Goal: Information Seeking & Learning: Learn about a topic

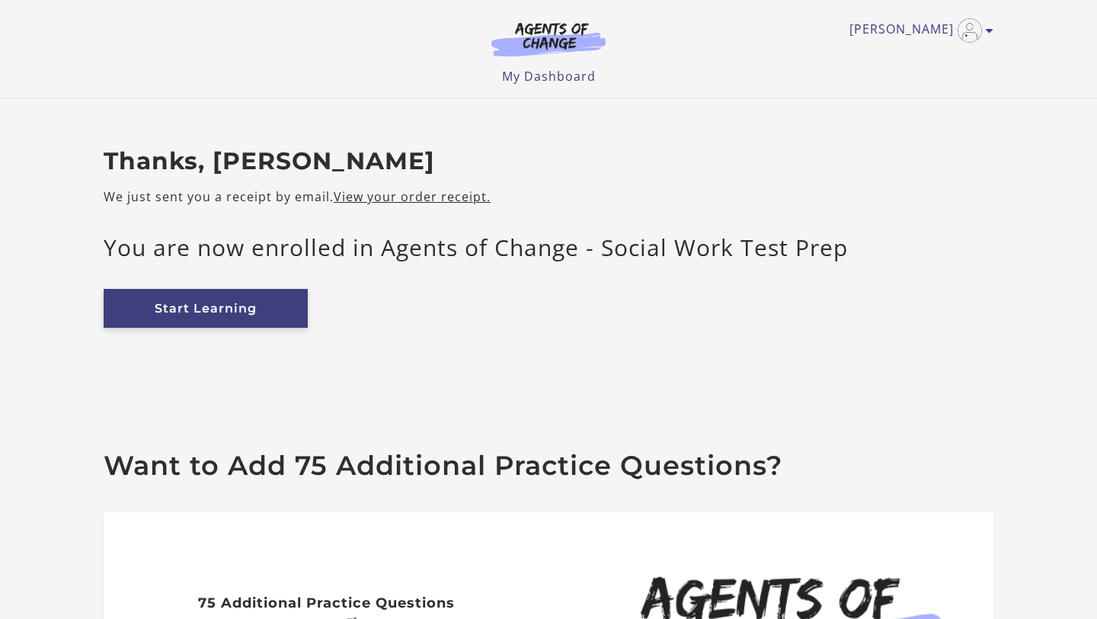
click at [282, 309] on link "Start Learning" at bounding box center [206, 308] width 204 height 39
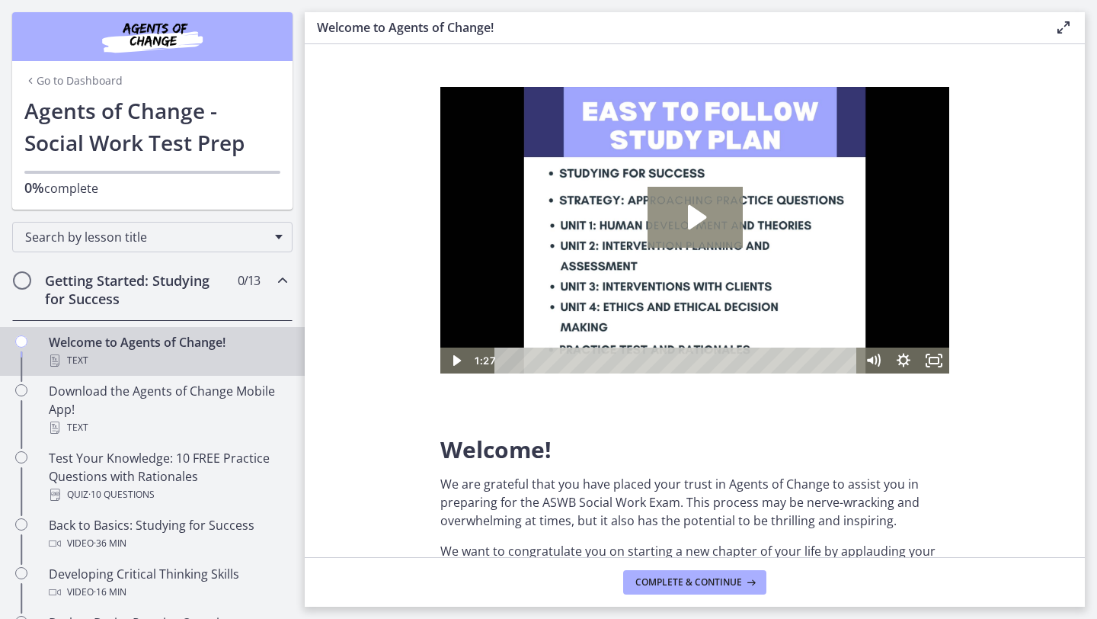
click at [695, 228] on icon "Play Video: c1o6hcmjueu5qasqsu00.mp4" at bounding box center [695, 217] width 95 height 61
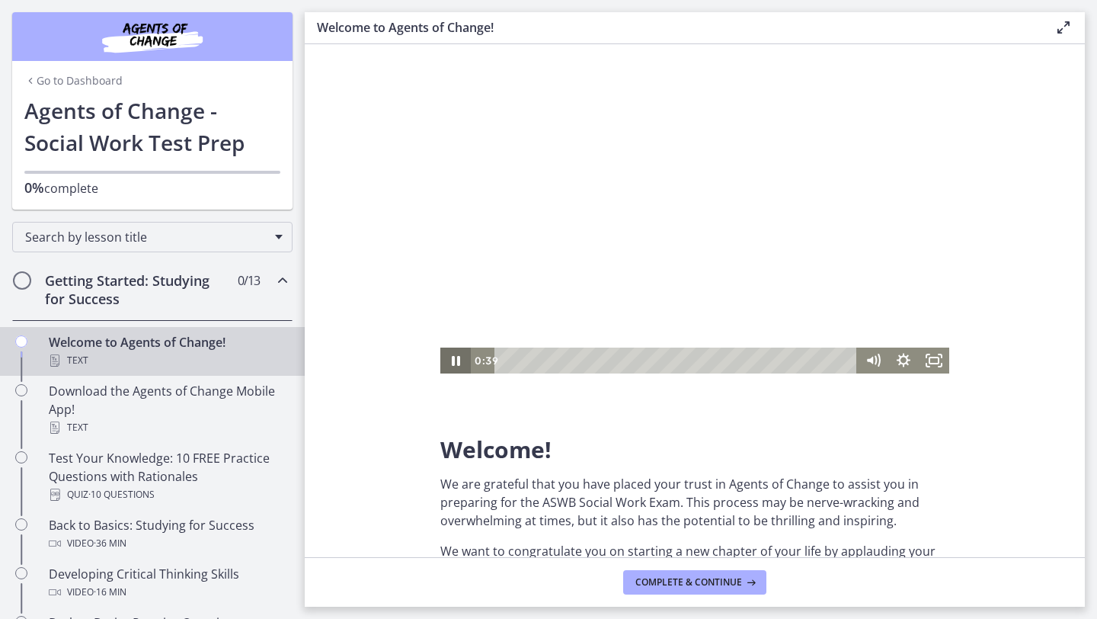
click at [459, 363] on icon "Pause" at bounding box center [456, 361] width 8 height 10
click at [459, 363] on icon "Play Video" at bounding box center [456, 360] width 30 height 26
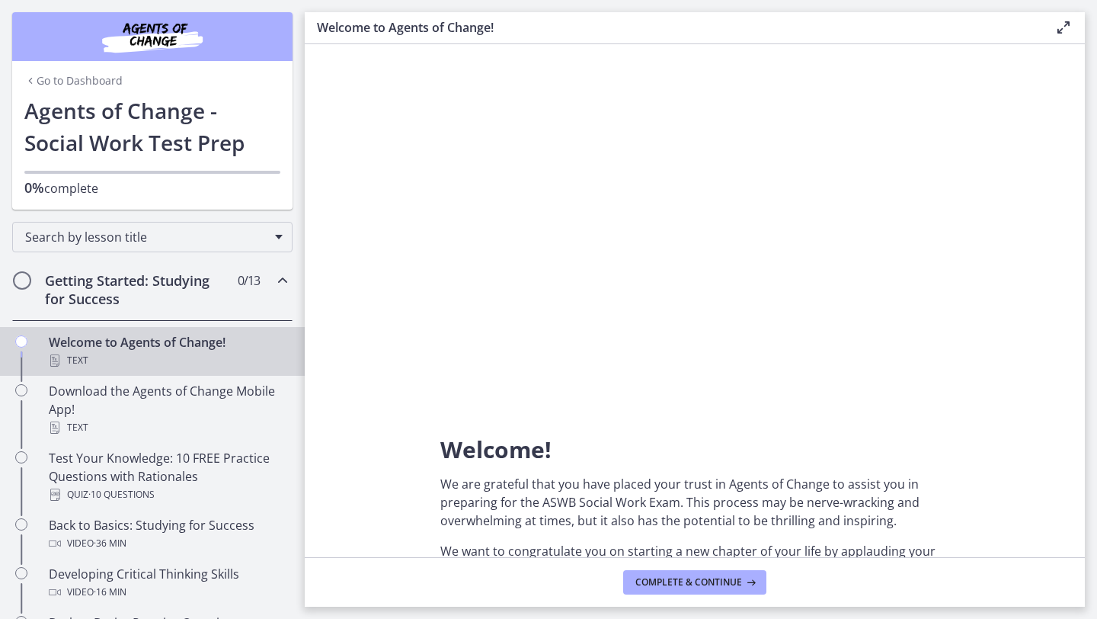
click at [1024, 227] on section "Welcome! We are grateful that you have placed your trust in Agents of Change to…" at bounding box center [695, 300] width 780 height 513
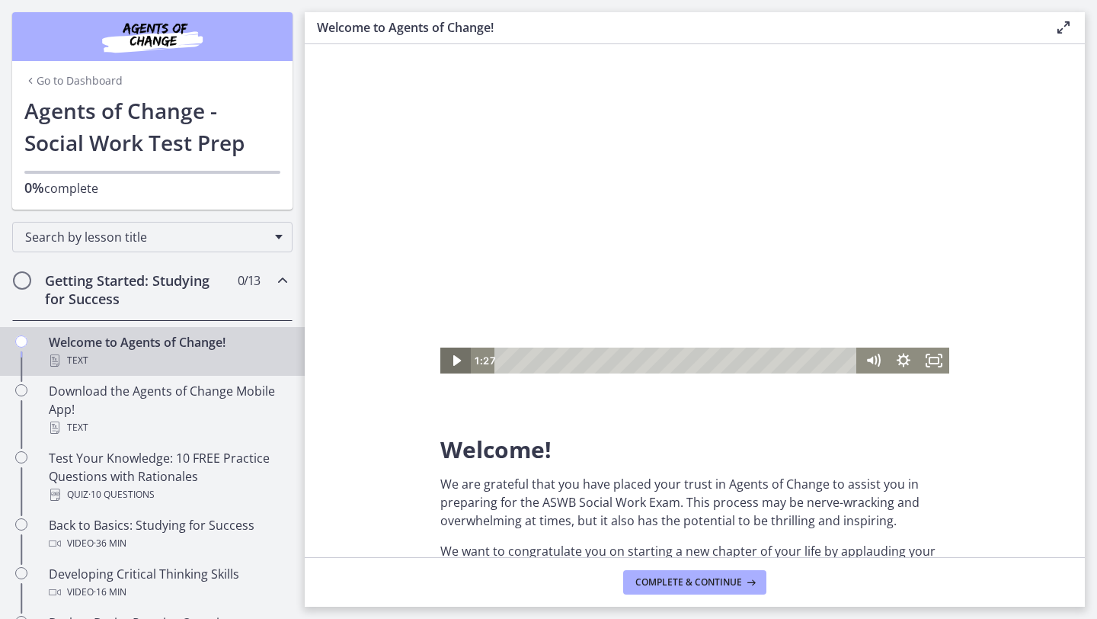
click at [463, 360] on icon "Play Video" at bounding box center [456, 360] width 30 height 26
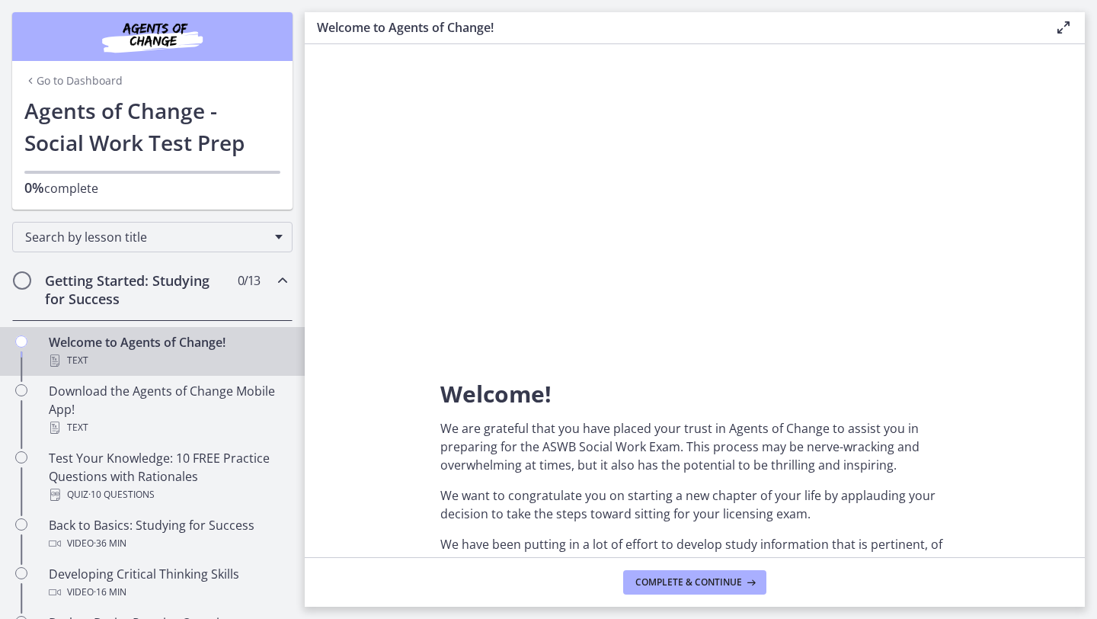
scroll to position [54, 0]
click at [717, 581] on span "Complete & continue" at bounding box center [688, 582] width 107 height 12
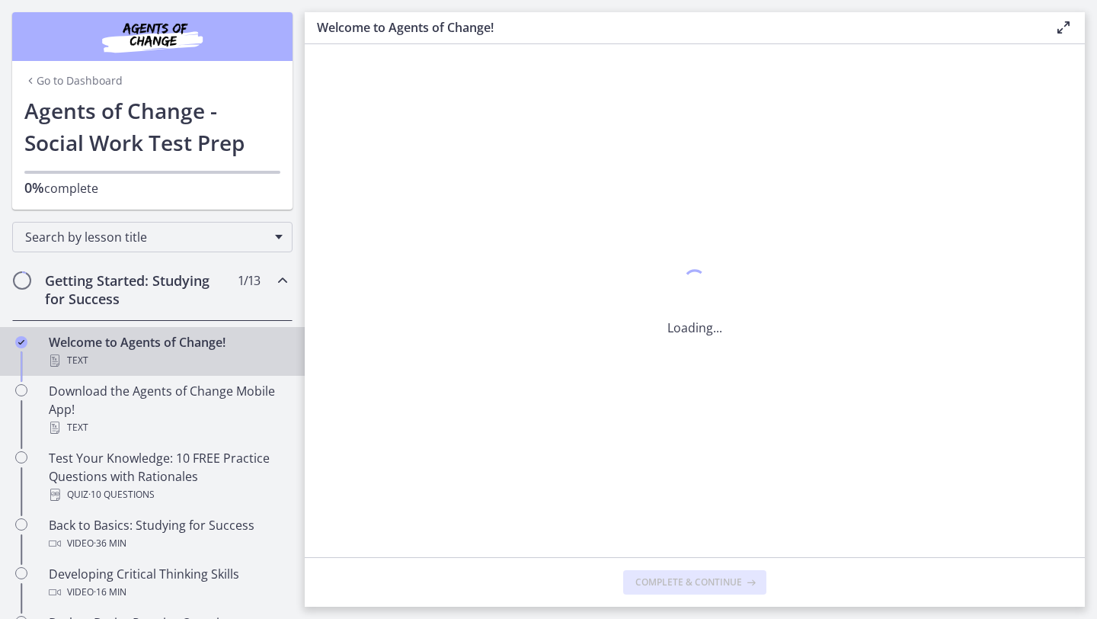
scroll to position [0, 0]
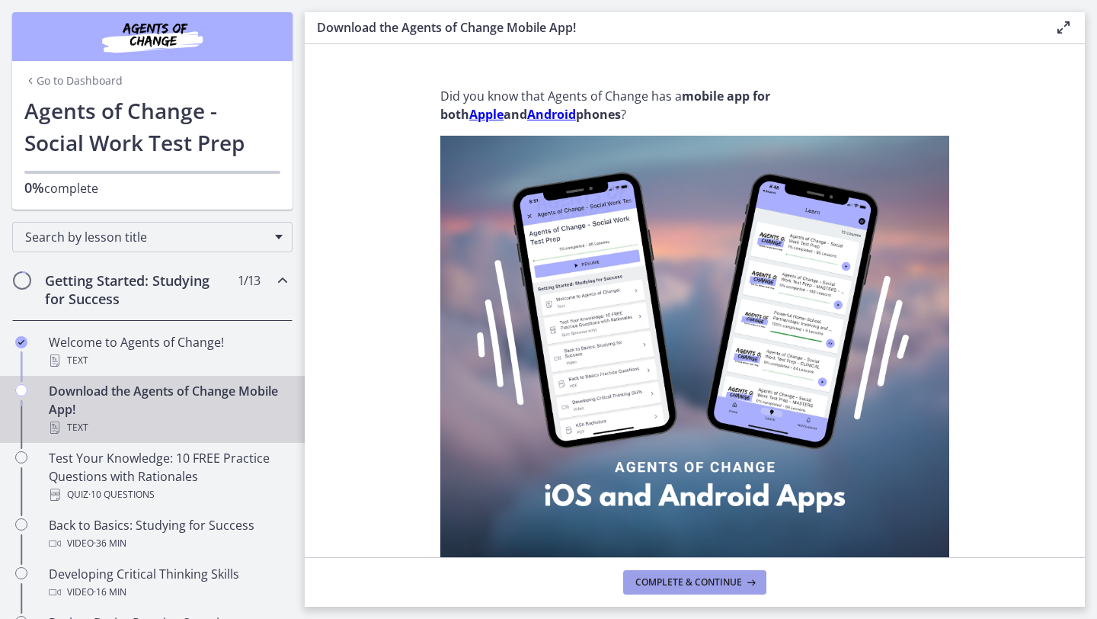
click at [717, 583] on span "Complete & continue" at bounding box center [688, 582] width 107 height 12
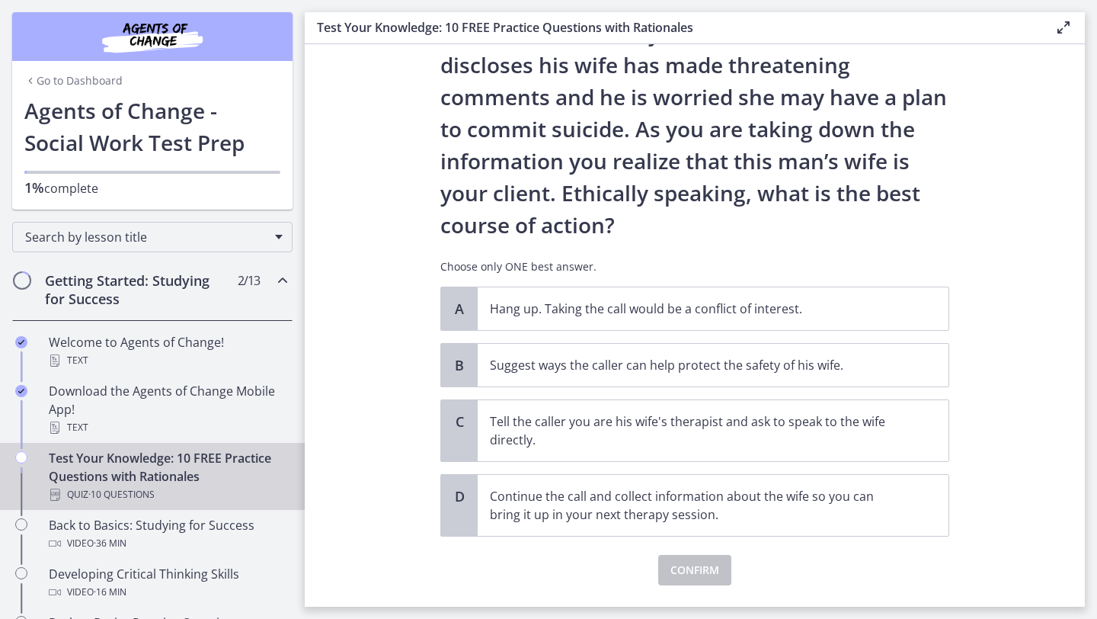
scroll to position [148, 0]
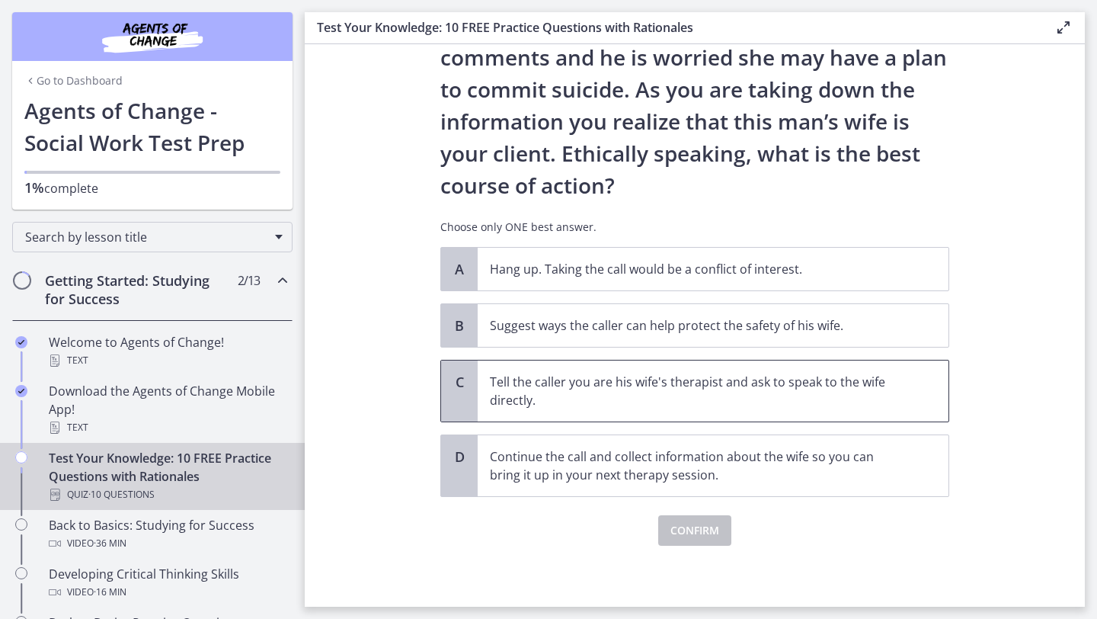
click at [860, 391] on p "Tell the caller you are his wife's therapist and ask to speak to the wife direc…" at bounding box center [698, 391] width 416 height 37
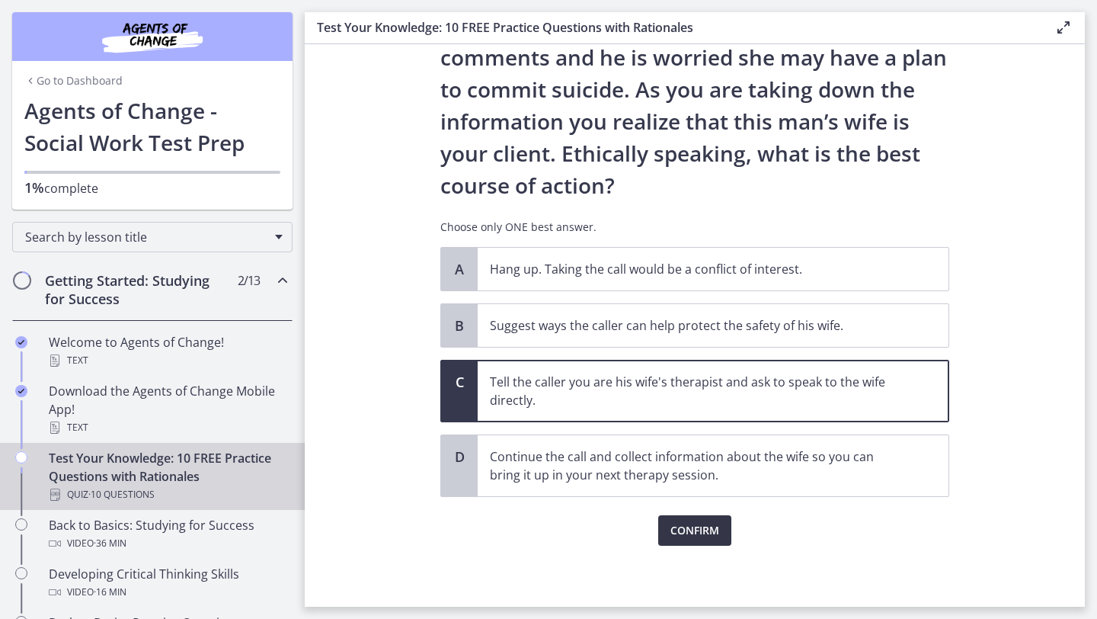
click at [709, 533] on span "Confirm" at bounding box center [695, 530] width 49 height 18
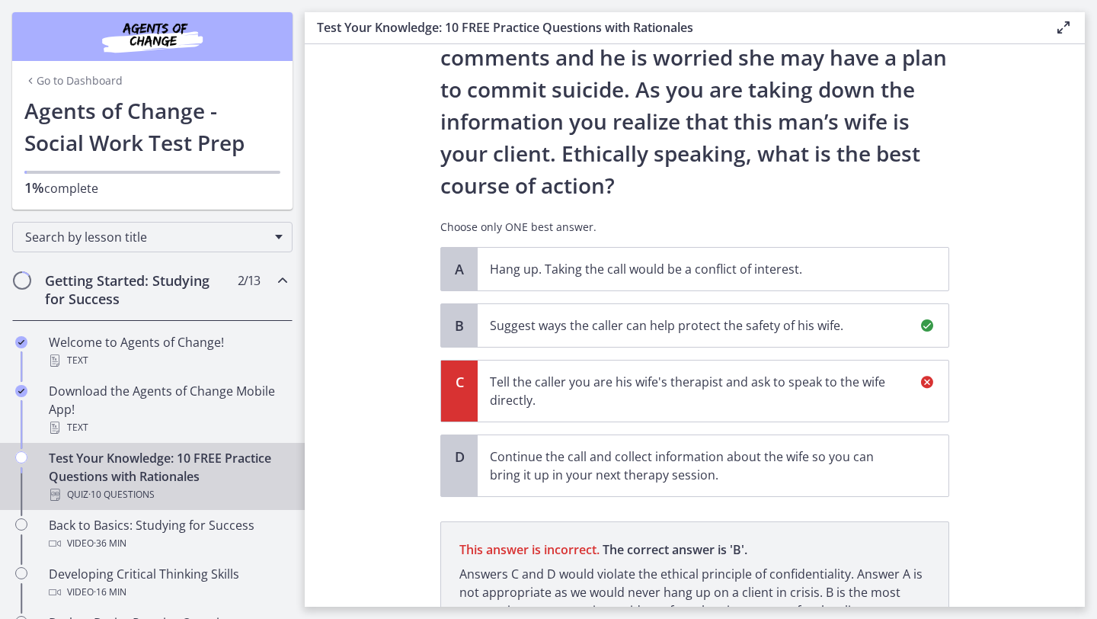
scroll to position [290, 0]
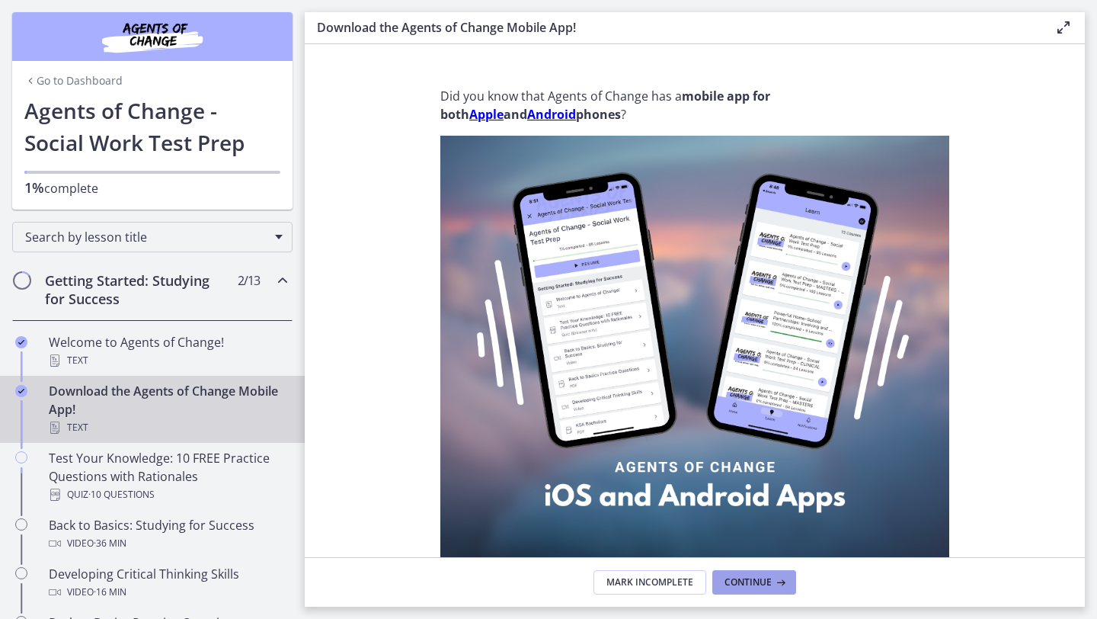
click at [742, 588] on button "Continue" at bounding box center [754, 582] width 84 height 24
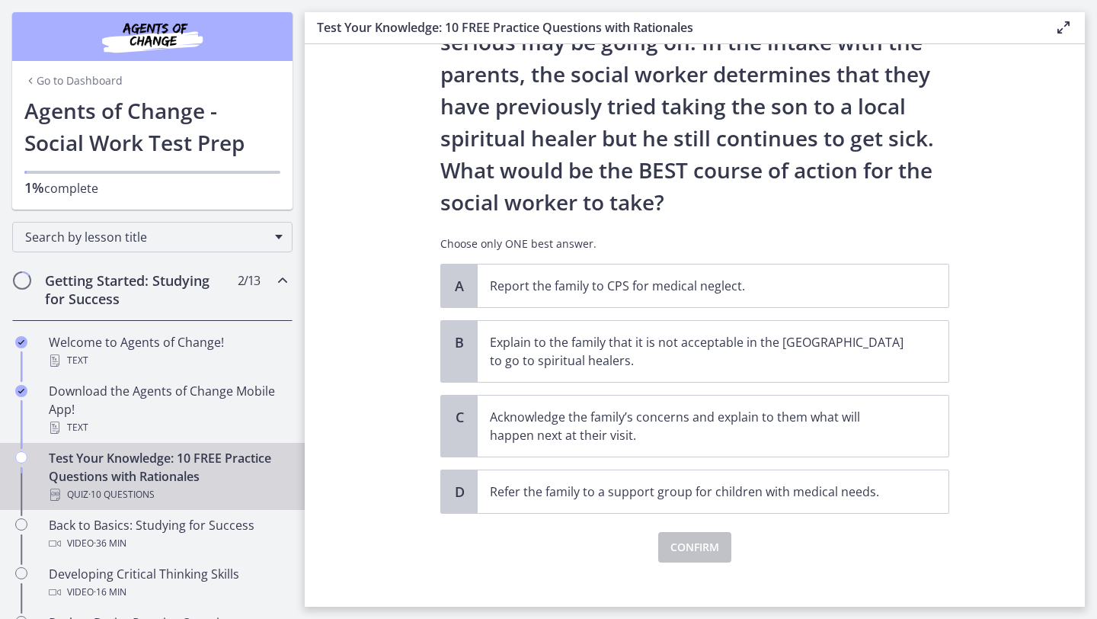
scroll to position [229, 0]
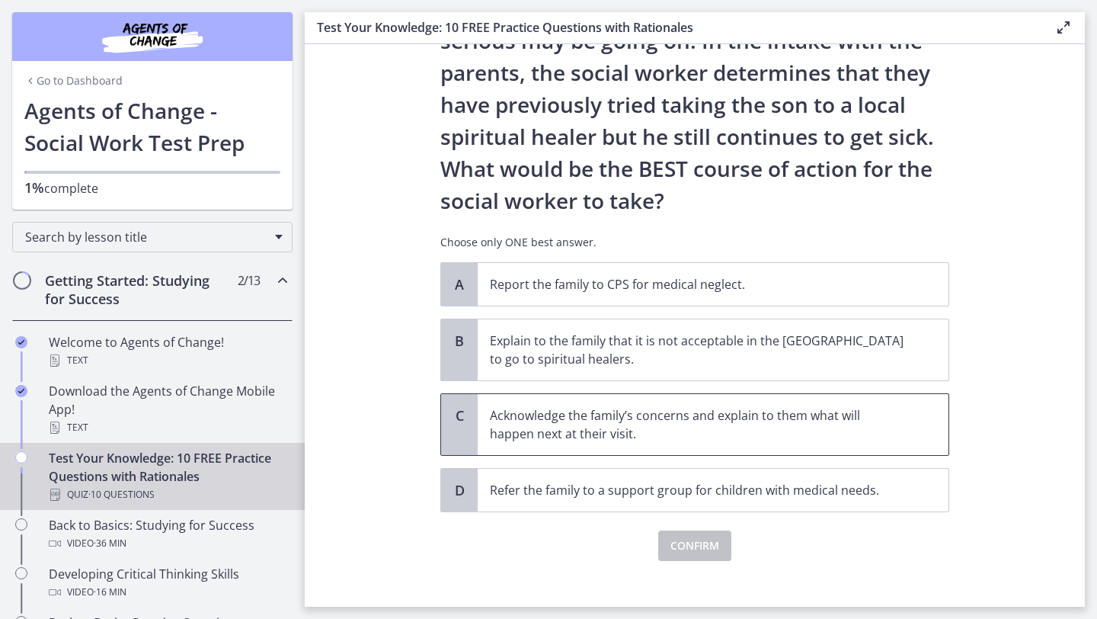
click at [789, 429] on p "Acknowledge the family’s concerns and explain to them what will happen next at …" at bounding box center [698, 424] width 416 height 37
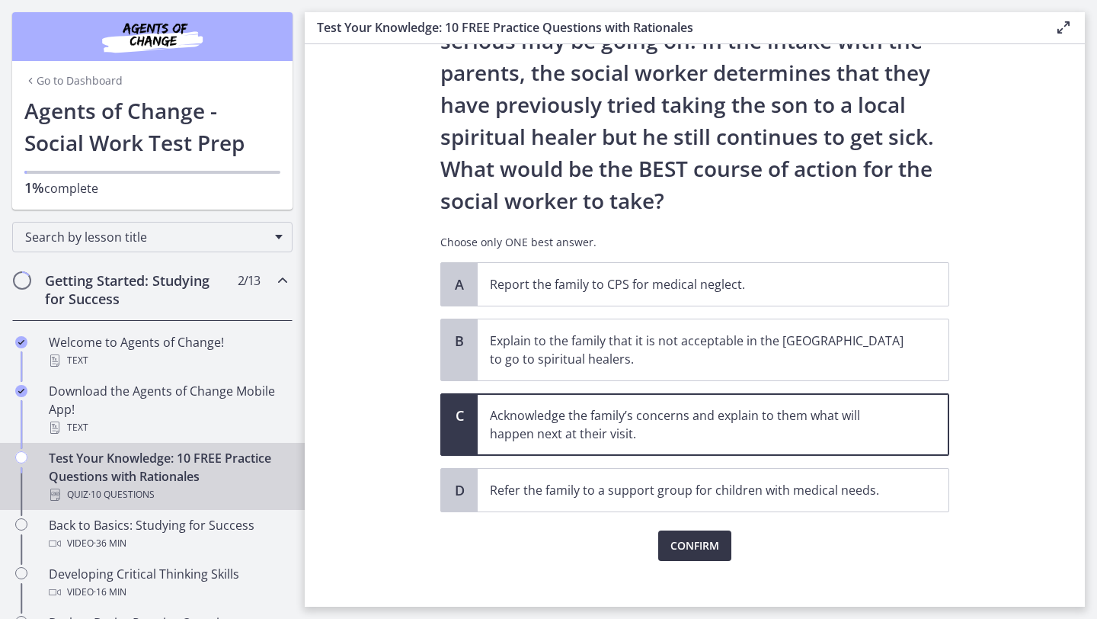
click at [717, 535] on button "Confirm" at bounding box center [694, 545] width 73 height 30
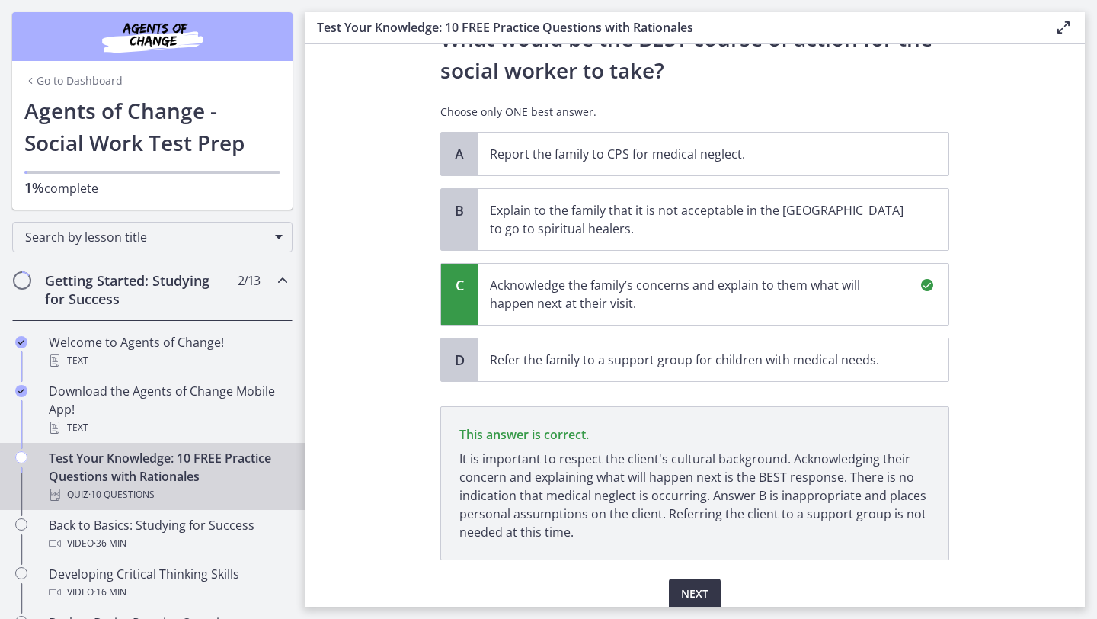
scroll to position [422, 0]
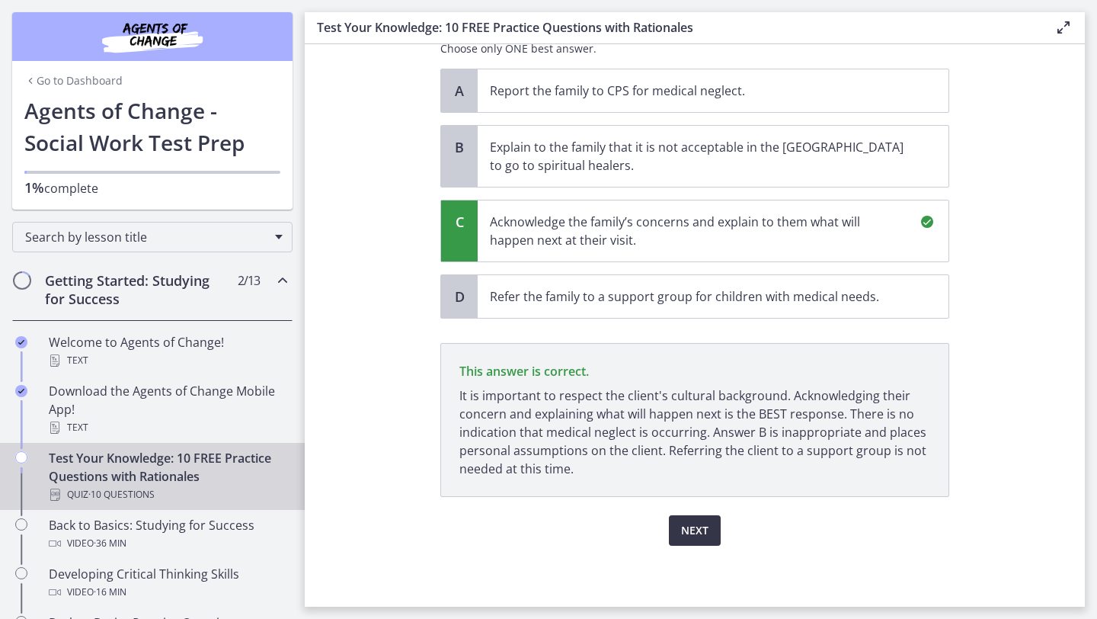
click at [702, 534] on span "Next" at bounding box center [694, 530] width 27 height 18
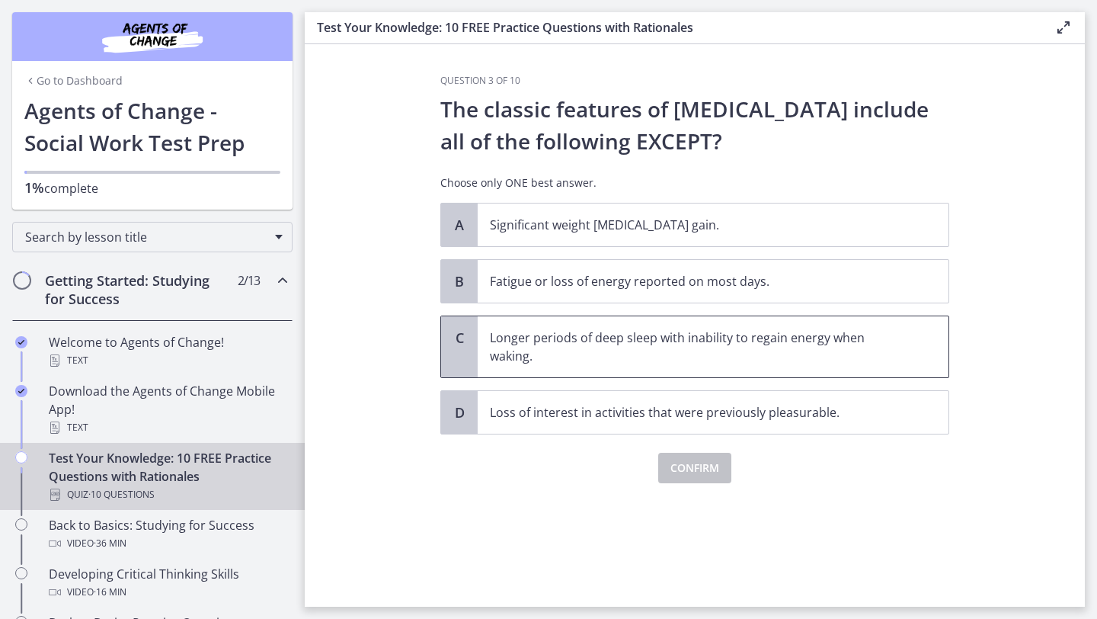
click at [739, 359] on p "Longer periods of deep sleep with inability to regain energy when waking." at bounding box center [698, 346] width 416 height 37
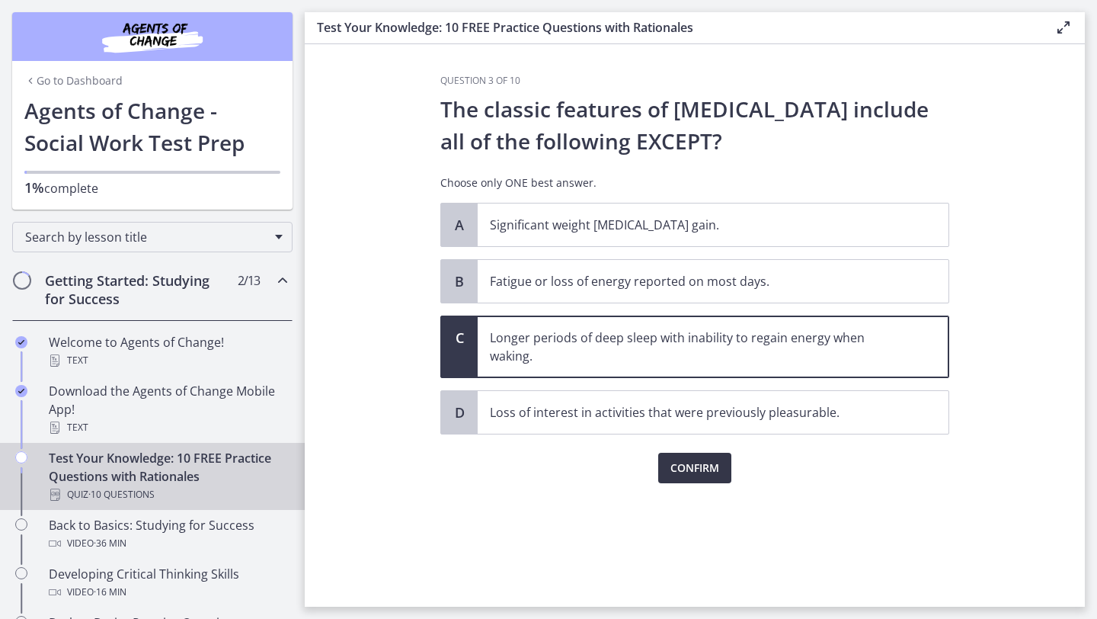
click at [701, 474] on span "Confirm" at bounding box center [695, 468] width 49 height 18
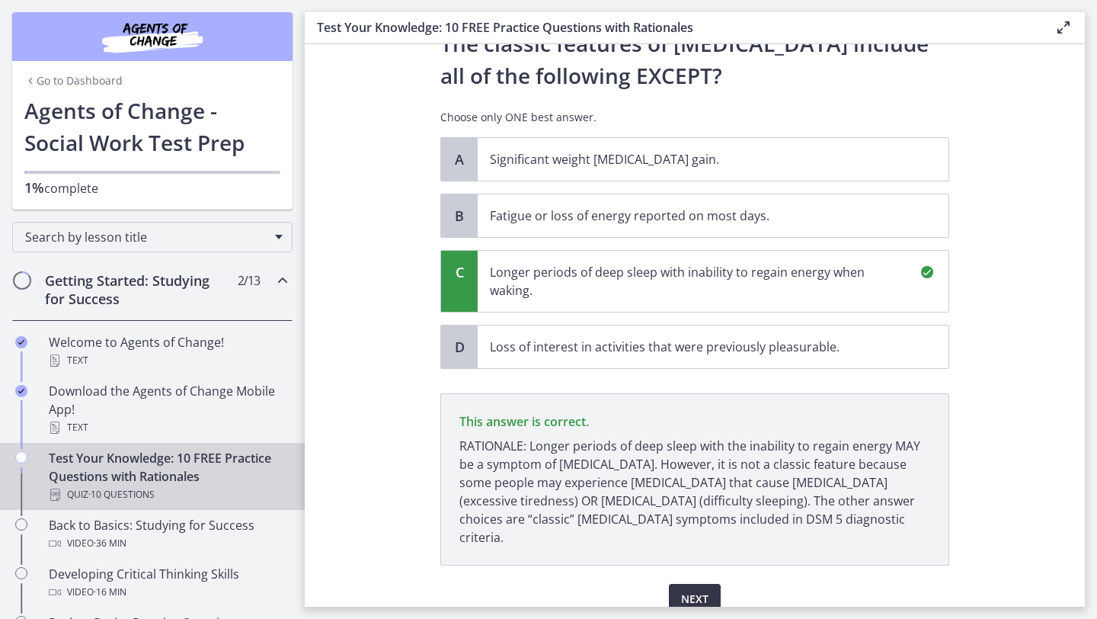
scroll to position [116, 0]
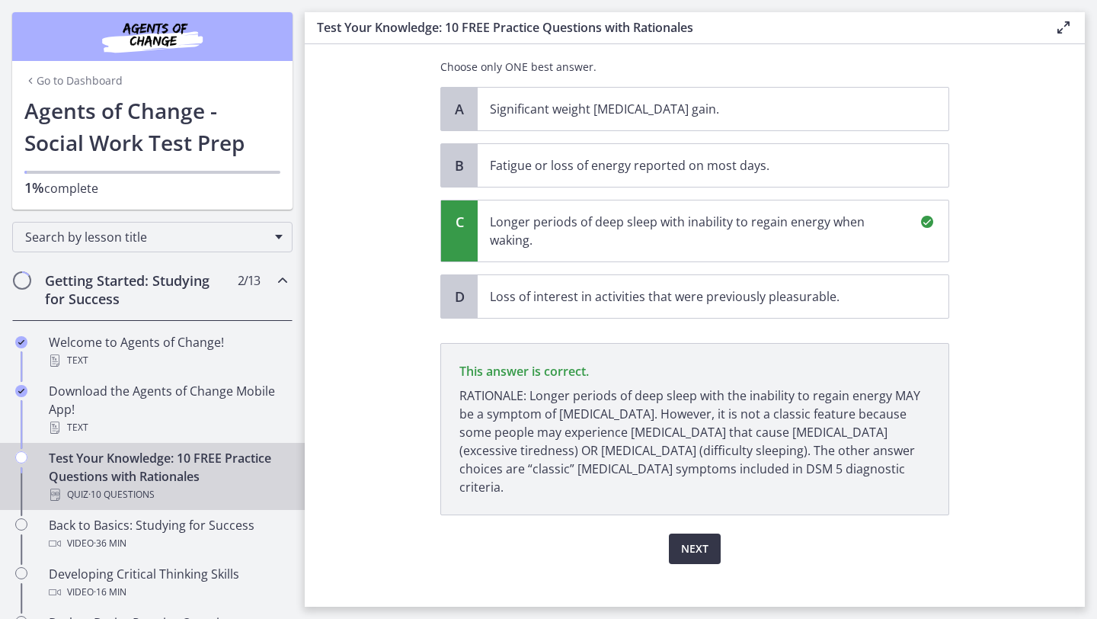
click at [689, 539] on span "Next" at bounding box center [694, 548] width 27 height 18
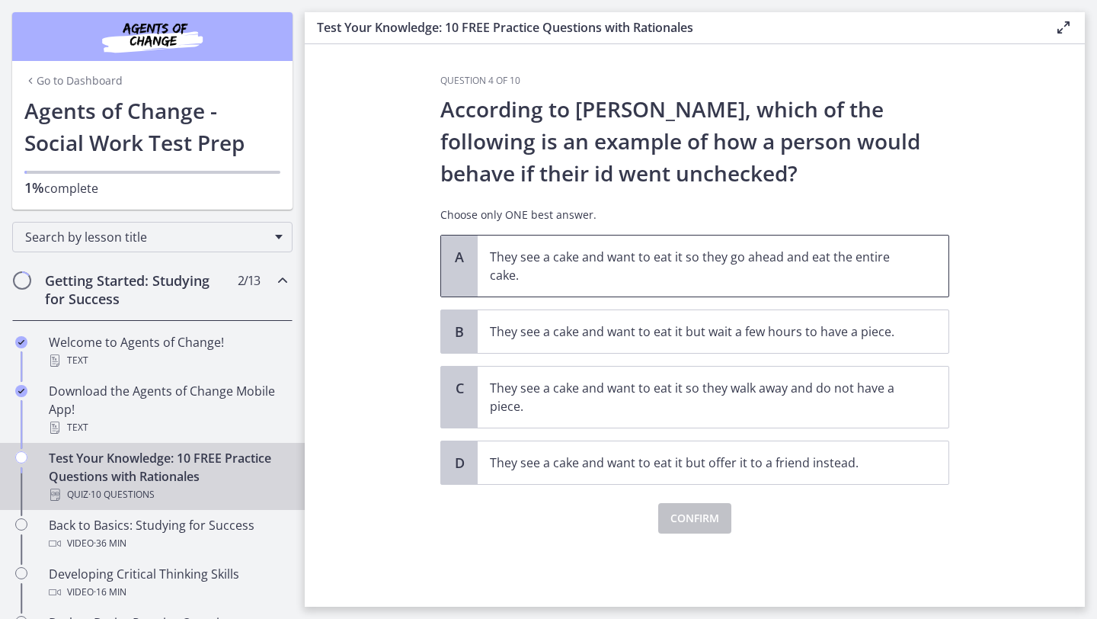
click at [705, 278] on p "They see a cake and want to eat it so they go ahead and eat the entire cake." at bounding box center [698, 266] width 416 height 37
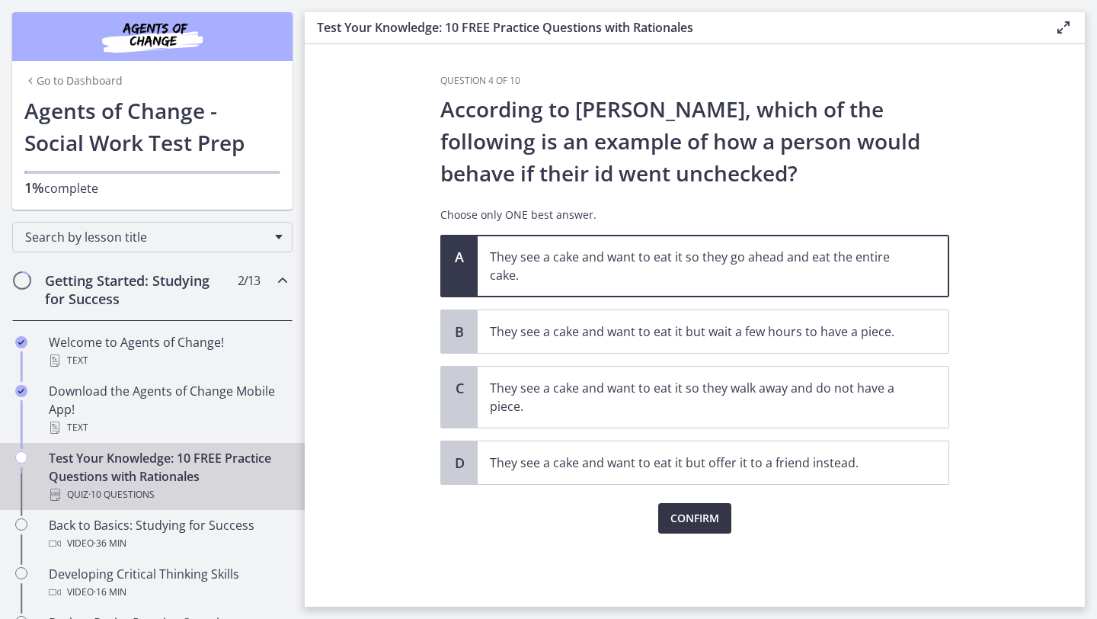
click at [678, 509] on span "Confirm" at bounding box center [695, 518] width 49 height 18
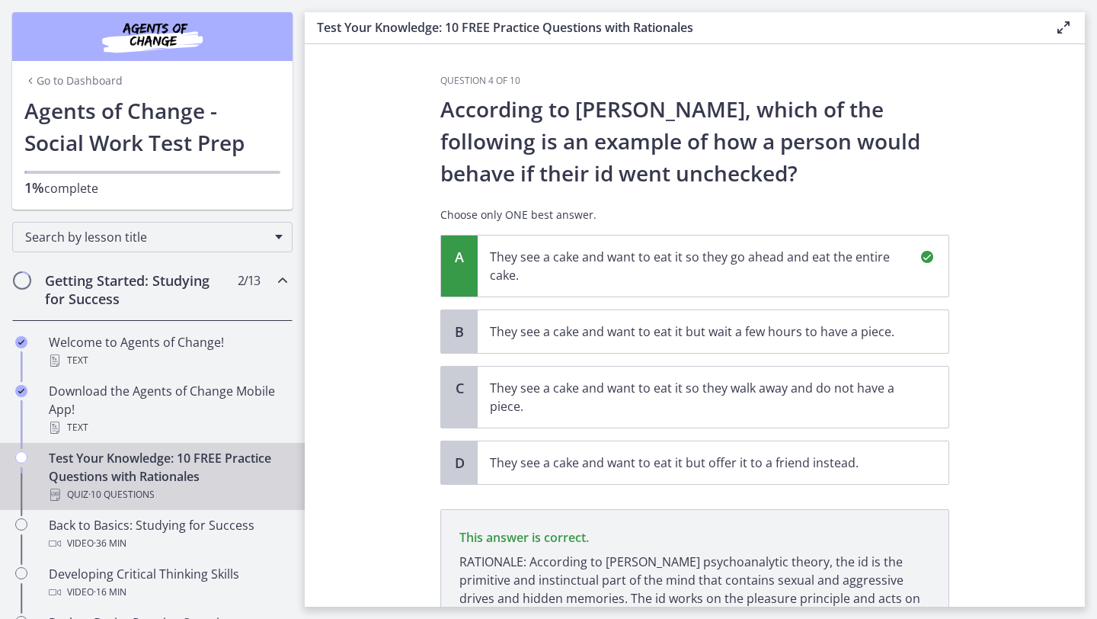
scroll to position [148, 0]
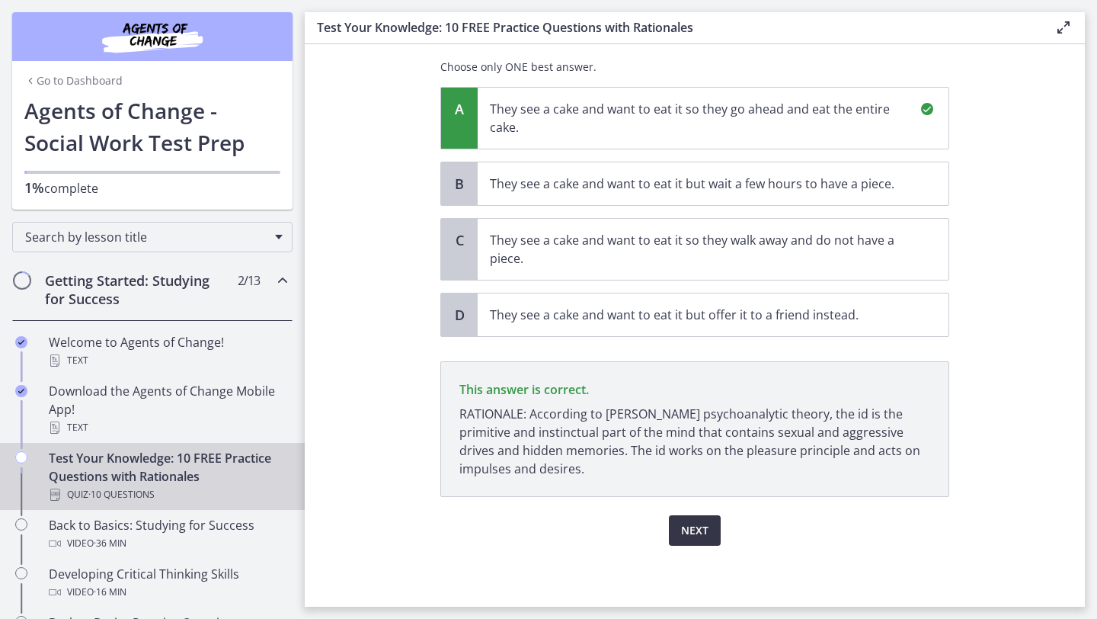
click at [686, 524] on span "Next" at bounding box center [694, 530] width 27 height 18
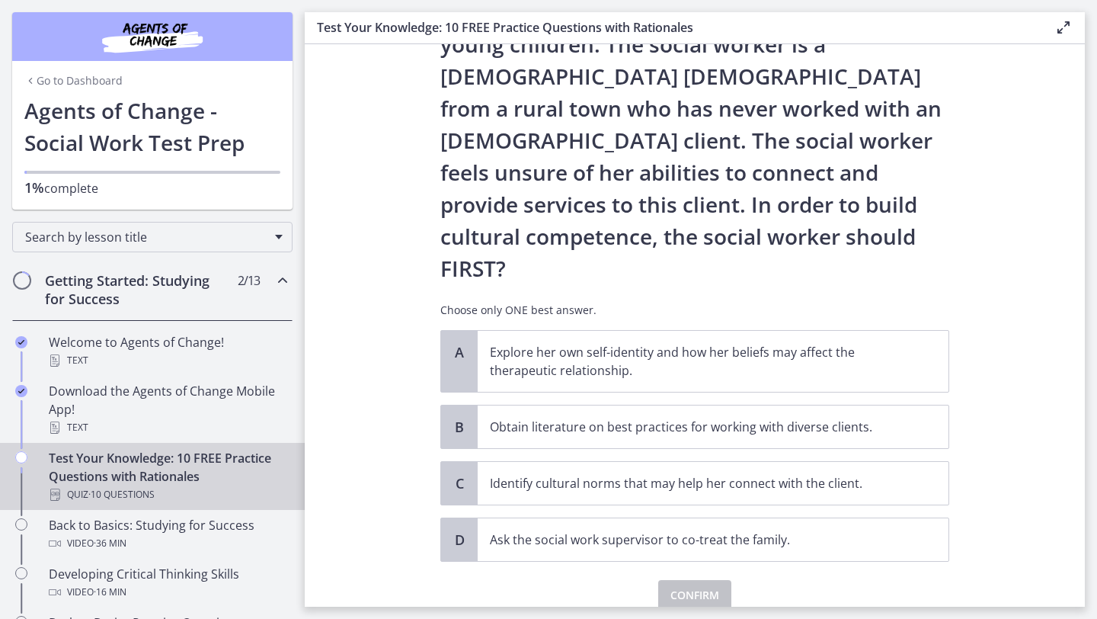
scroll to position [162, 0]
click at [871, 342] on p "Explore her own self-identity and how her beliefs may affect the therapeutic re…" at bounding box center [698, 360] width 416 height 37
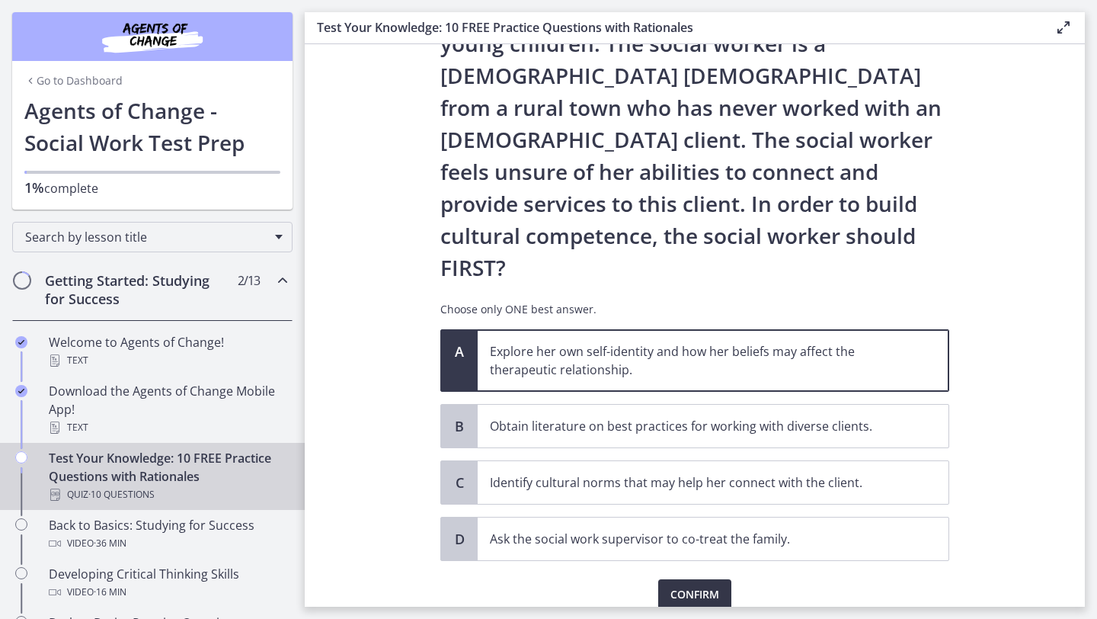
click at [718, 585] on span "Confirm" at bounding box center [695, 594] width 49 height 18
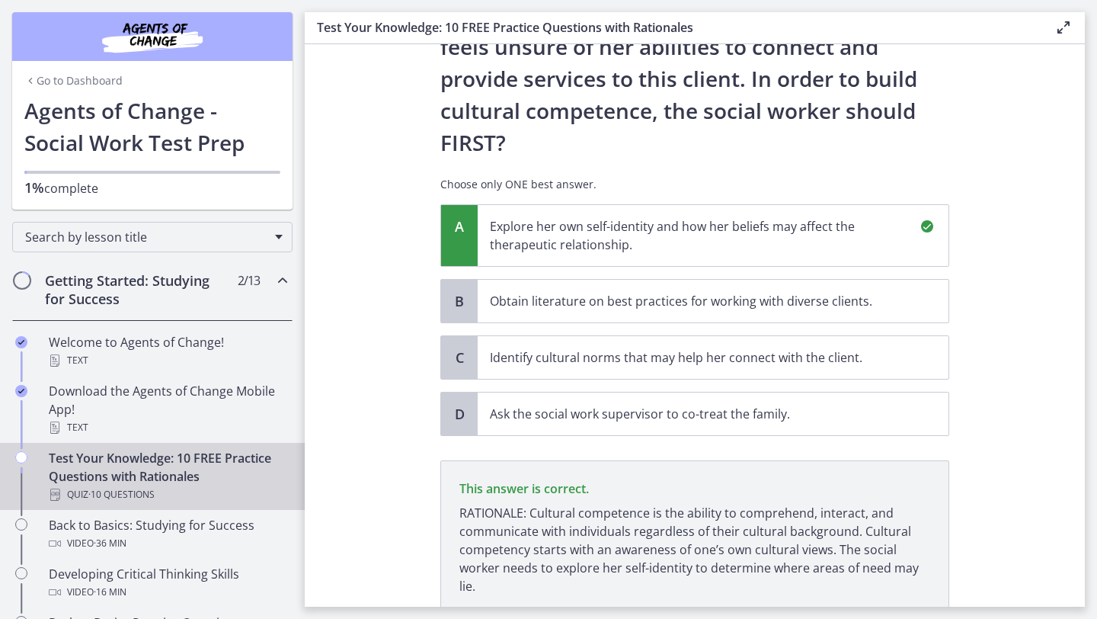
scroll to position [340, 0]
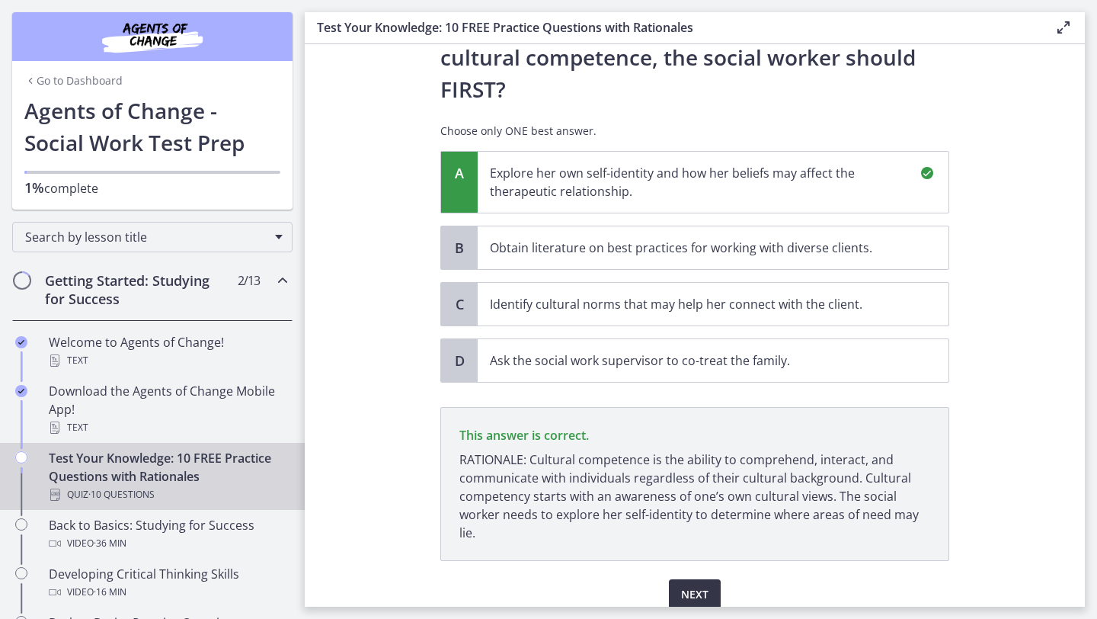
click at [702, 585] on span "Next" at bounding box center [694, 594] width 27 height 18
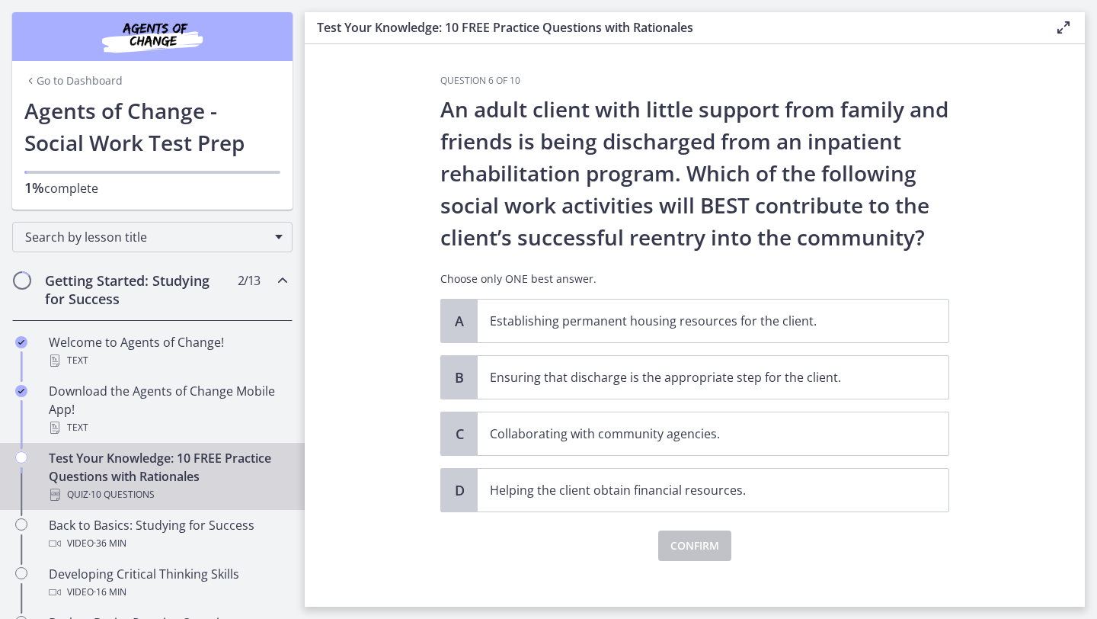
scroll to position [15, 0]
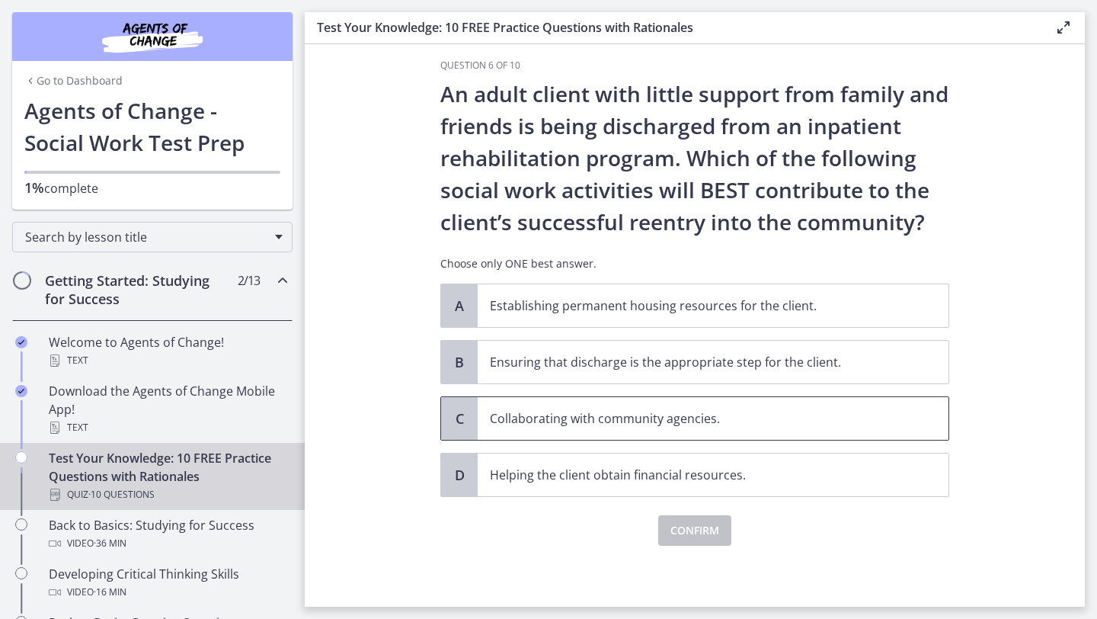
click at [719, 420] on p "Collaborating with community agencies." at bounding box center [698, 418] width 416 height 18
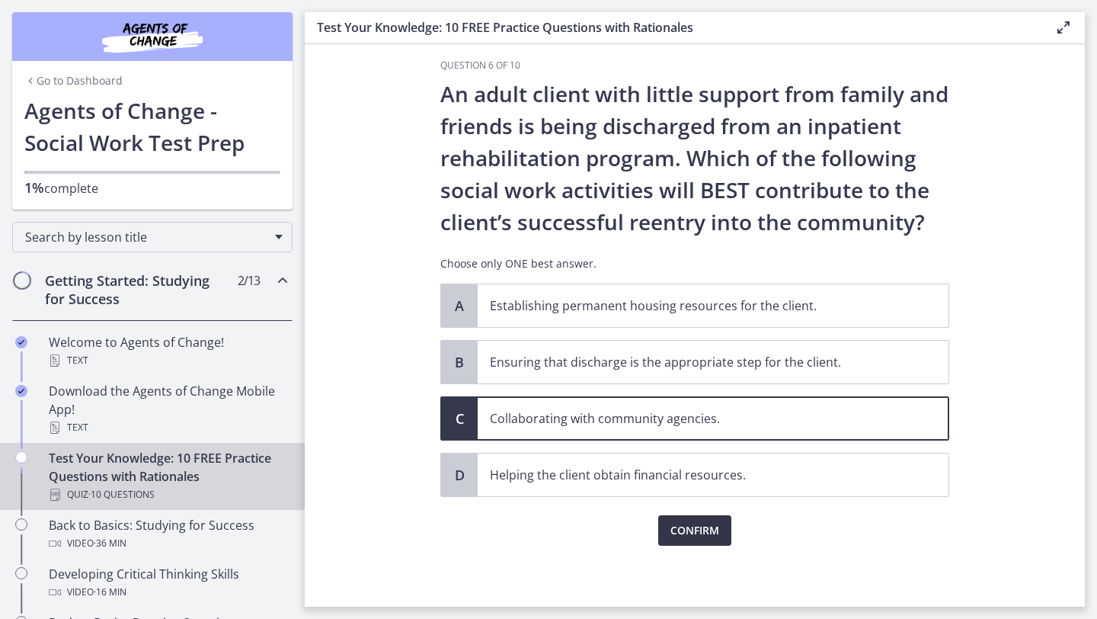
click at [701, 527] on span "Confirm" at bounding box center [695, 530] width 49 height 18
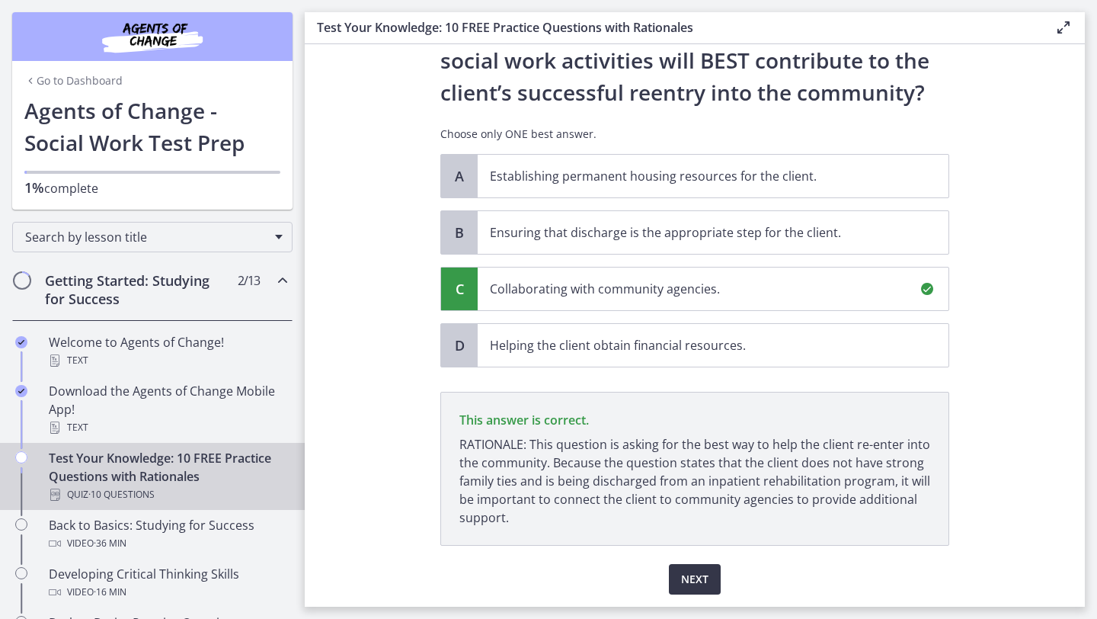
scroll to position [194, 0]
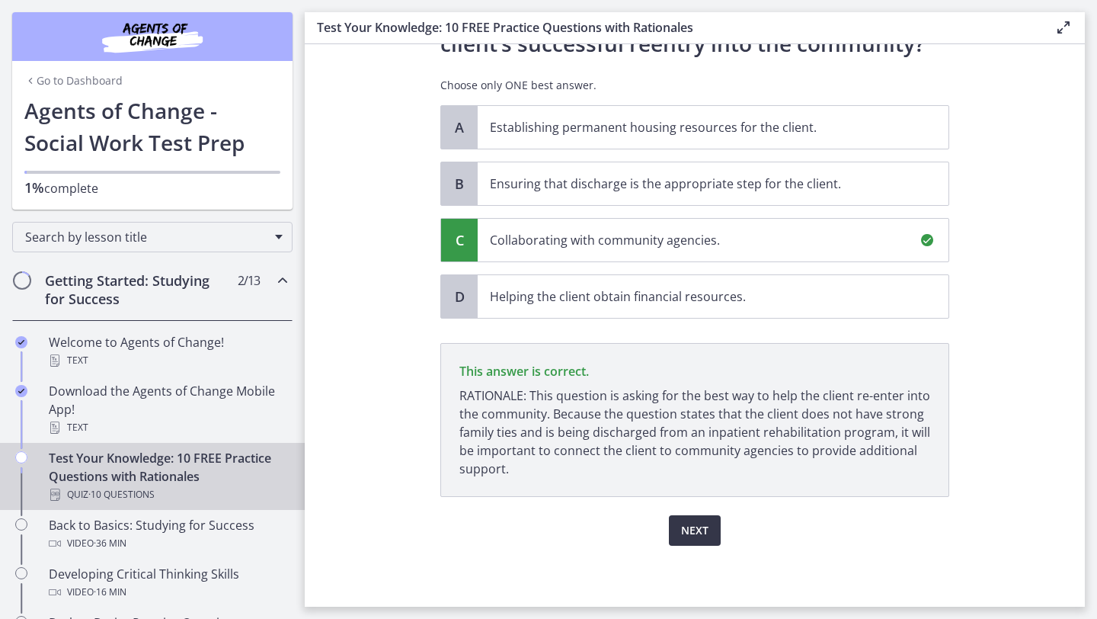
click at [696, 536] on span "Next" at bounding box center [694, 530] width 27 height 18
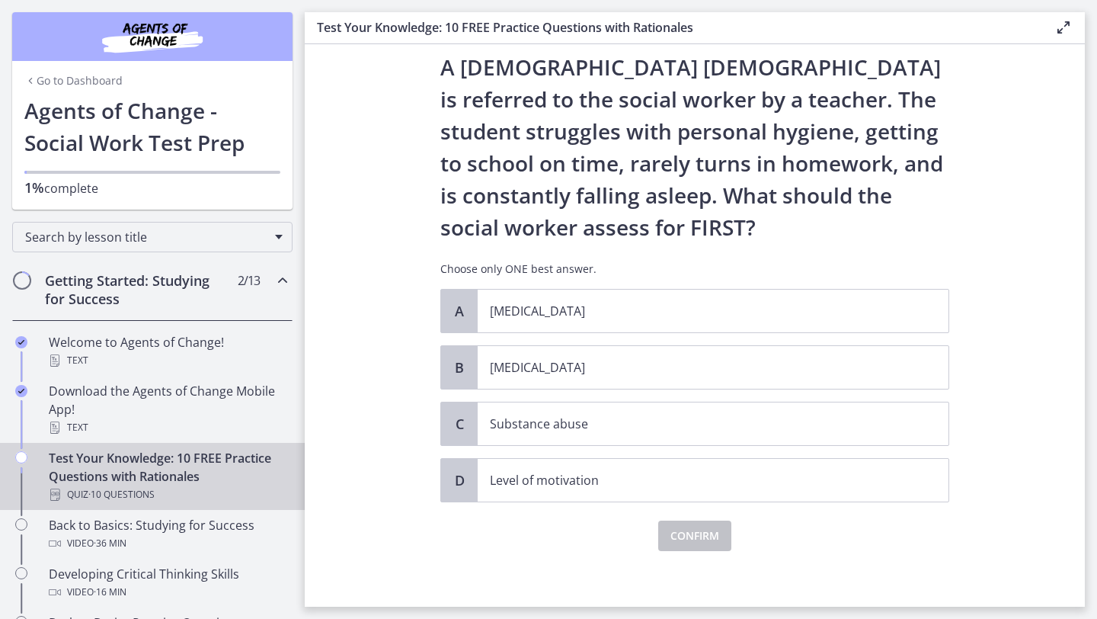
scroll to position [43, 0]
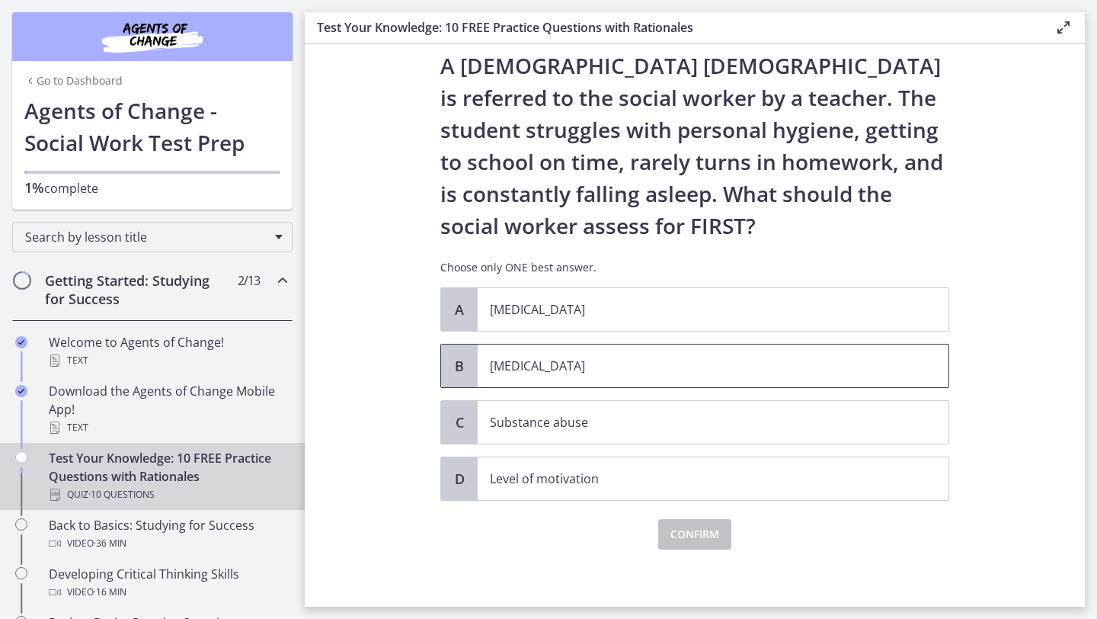
click at [775, 380] on span "Child neglect" at bounding box center [713, 365] width 471 height 43
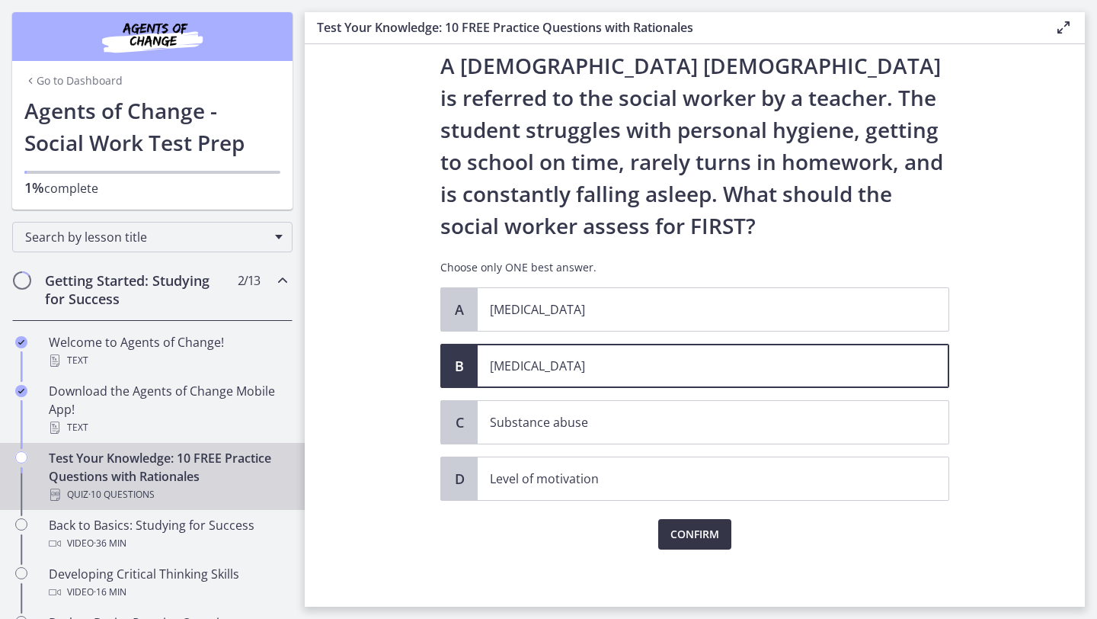
click at [710, 541] on span "Confirm" at bounding box center [695, 534] width 49 height 18
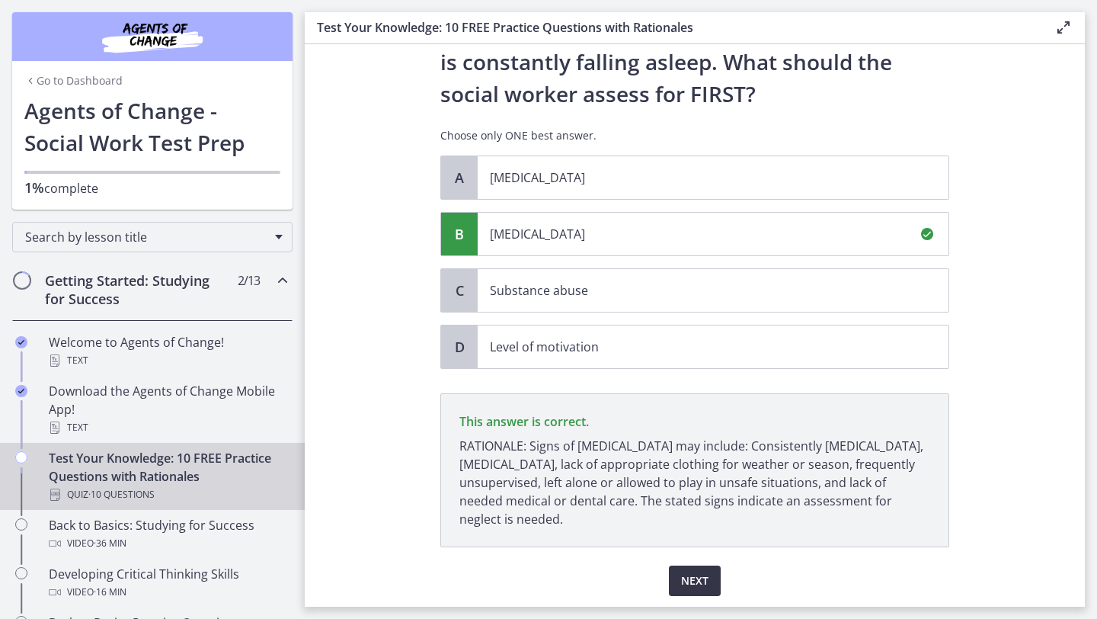
scroll to position [226, 0]
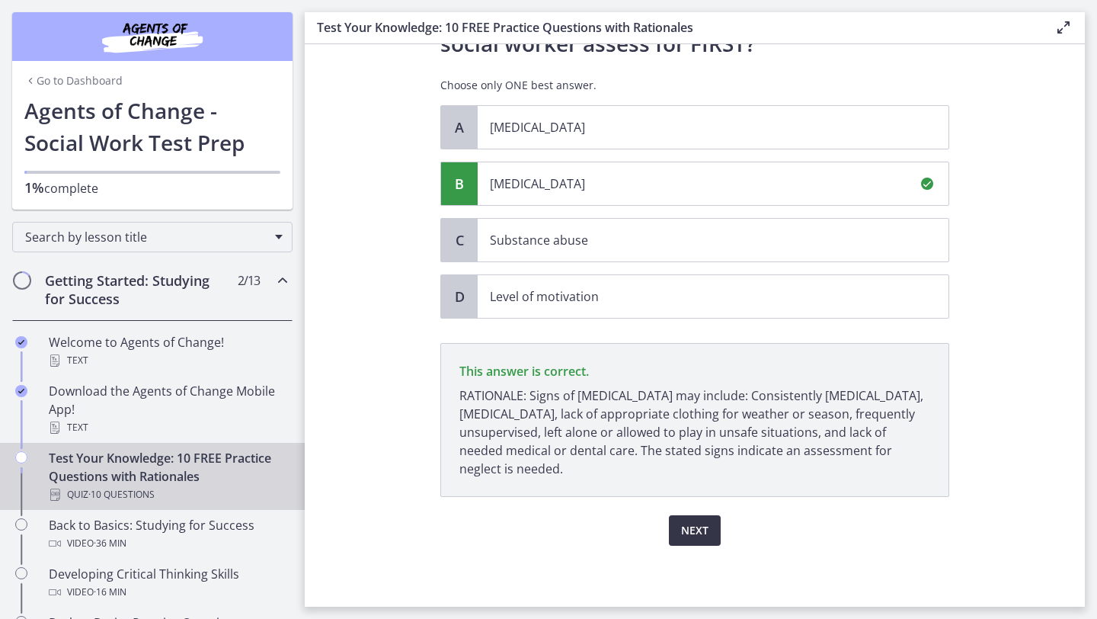
click at [707, 529] on span "Next" at bounding box center [694, 530] width 27 height 18
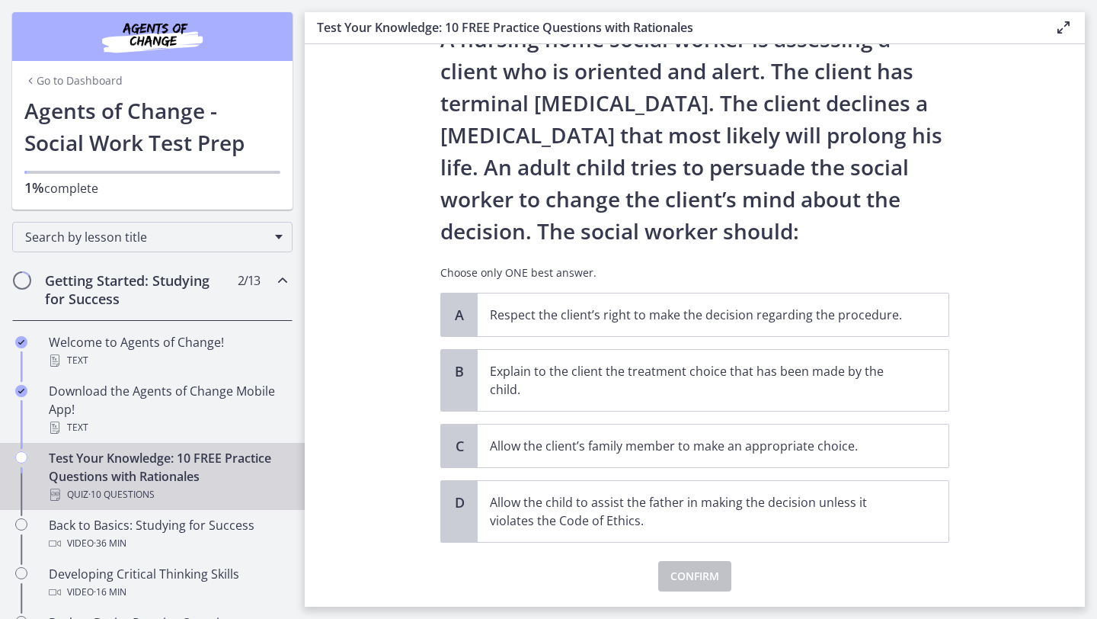
scroll to position [71, 0]
click at [894, 327] on span "Respect the client’s right to make the decision regarding the procedure." at bounding box center [713, 314] width 471 height 43
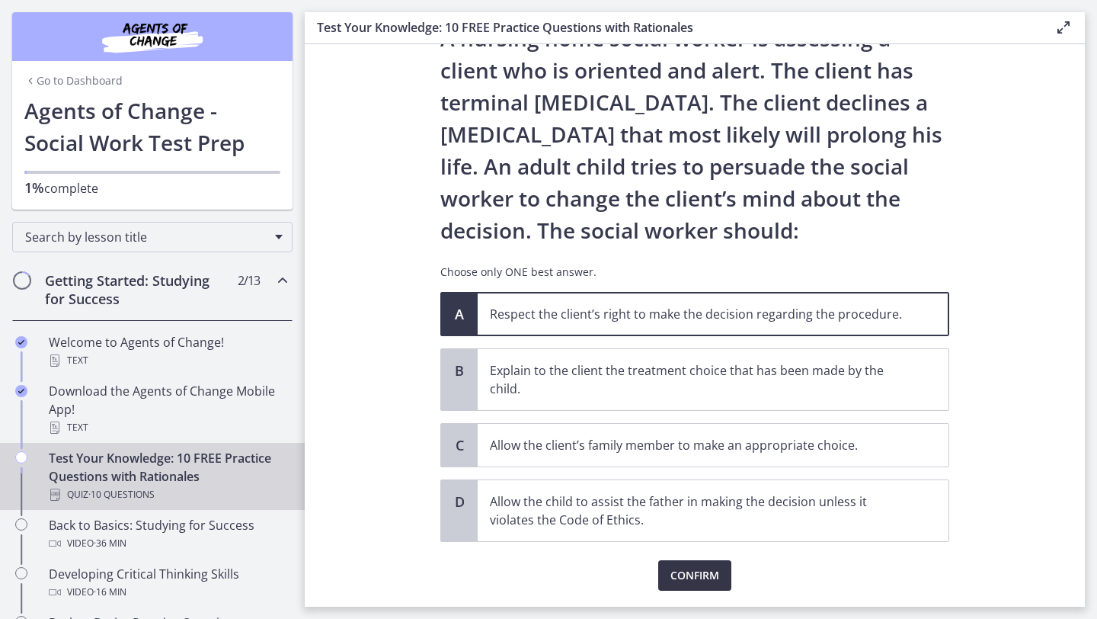
click at [719, 584] on button "Confirm" at bounding box center [694, 575] width 73 height 30
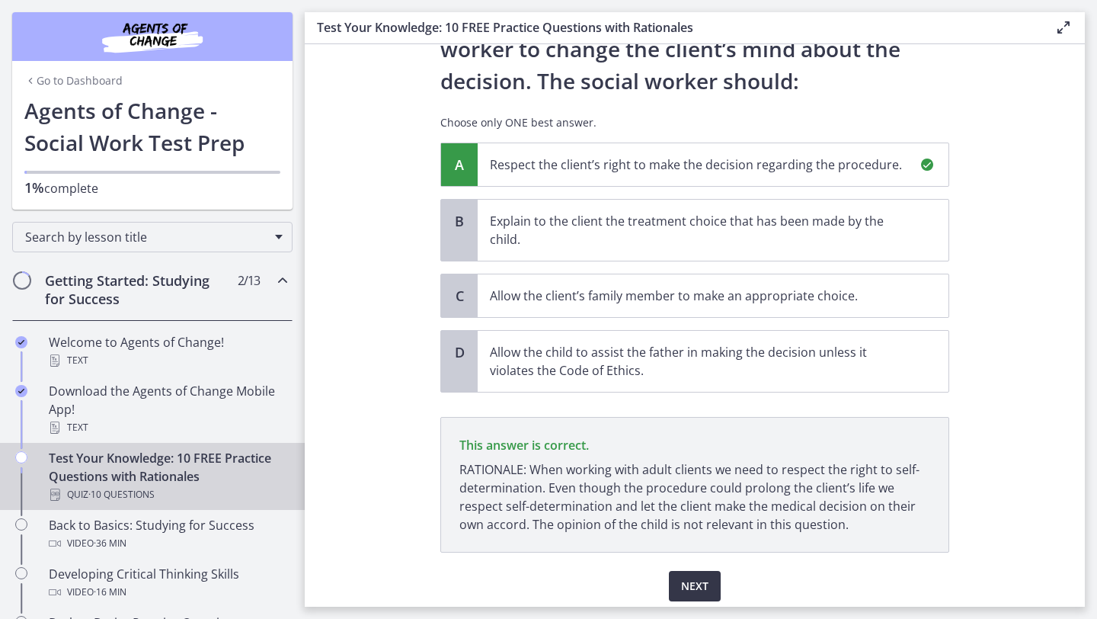
scroll to position [276, 0]
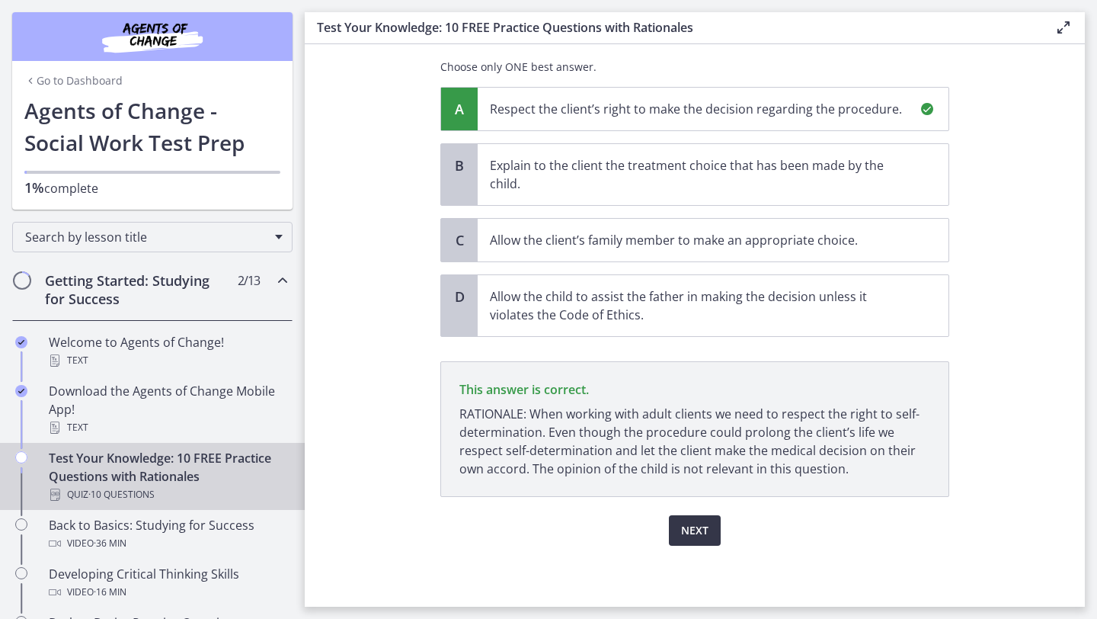
click at [703, 536] on span "Next" at bounding box center [694, 530] width 27 height 18
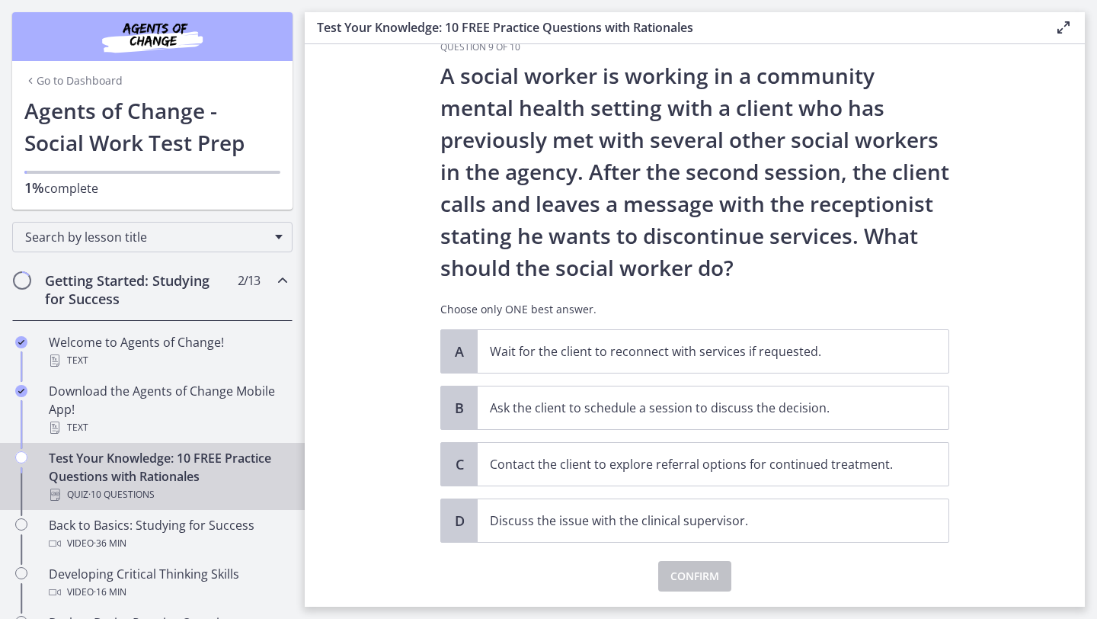
scroll to position [32, 0]
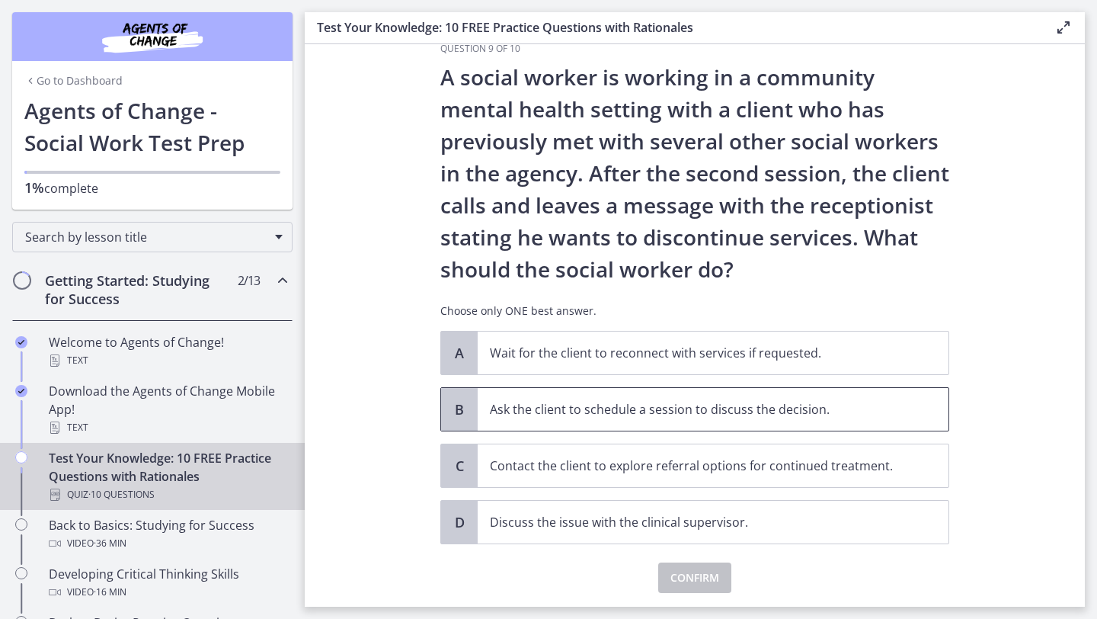
click at [702, 416] on p "Ask the client to schedule a session to discuss the decision." at bounding box center [698, 409] width 416 height 18
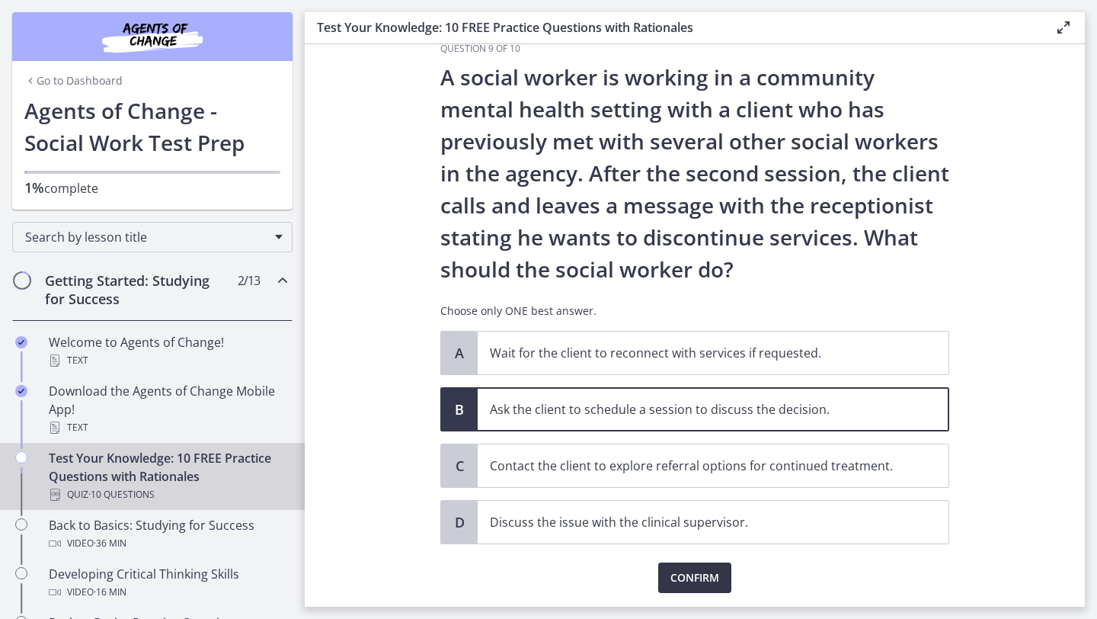
click at [690, 568] on span "Confirm" at bounding box center [695, 577] width 49 height 18
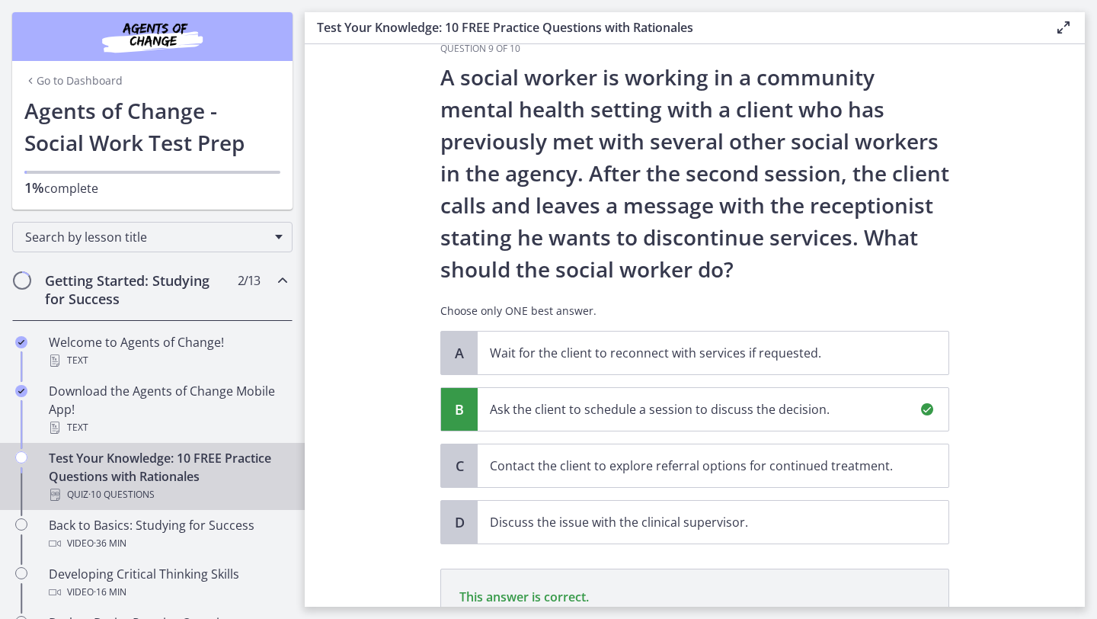
scroll to position [258, 0]
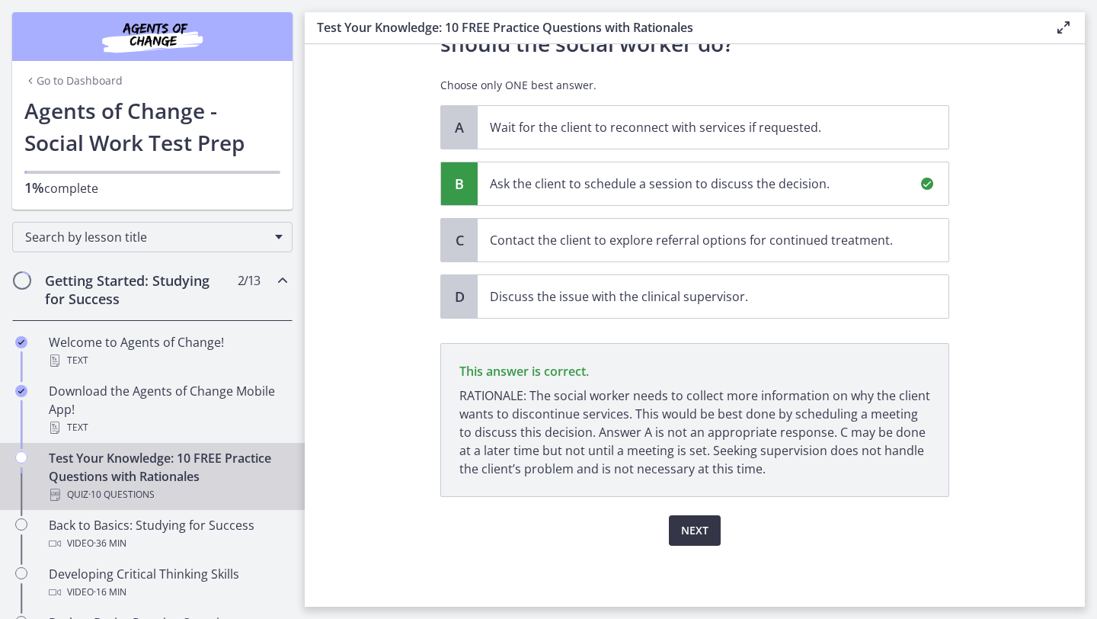
click at [693, 536] on span "Next" at bounding box center [694, 530] width 27 height 18
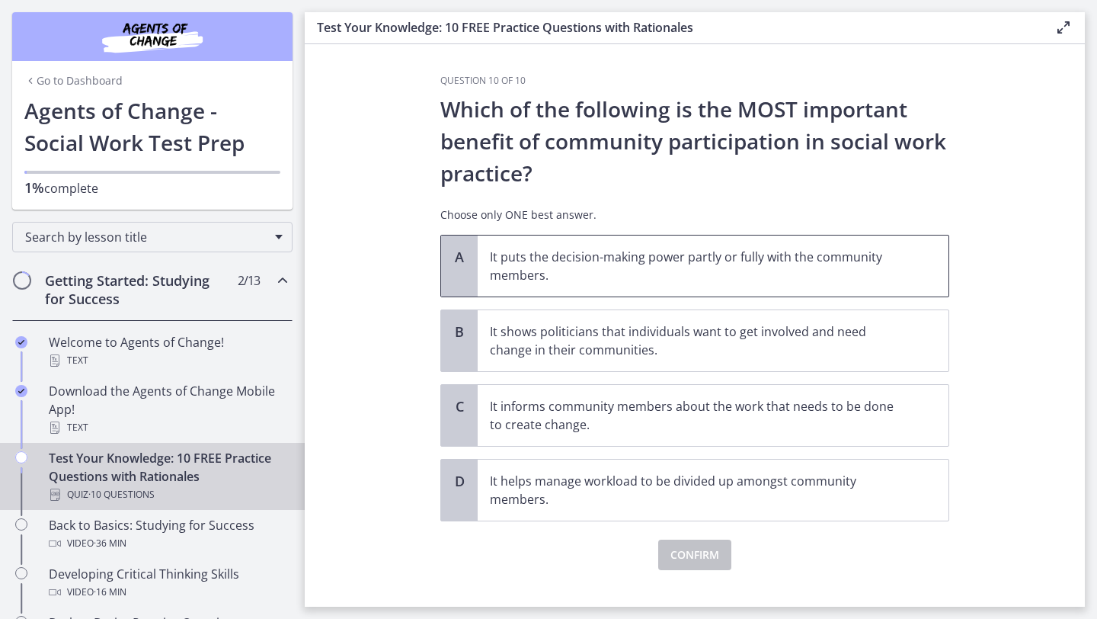
click at [691, 274] on p "It puts the decision-making power partly or fully with the community members." at bounding box center [698, 266] width 416 height 37
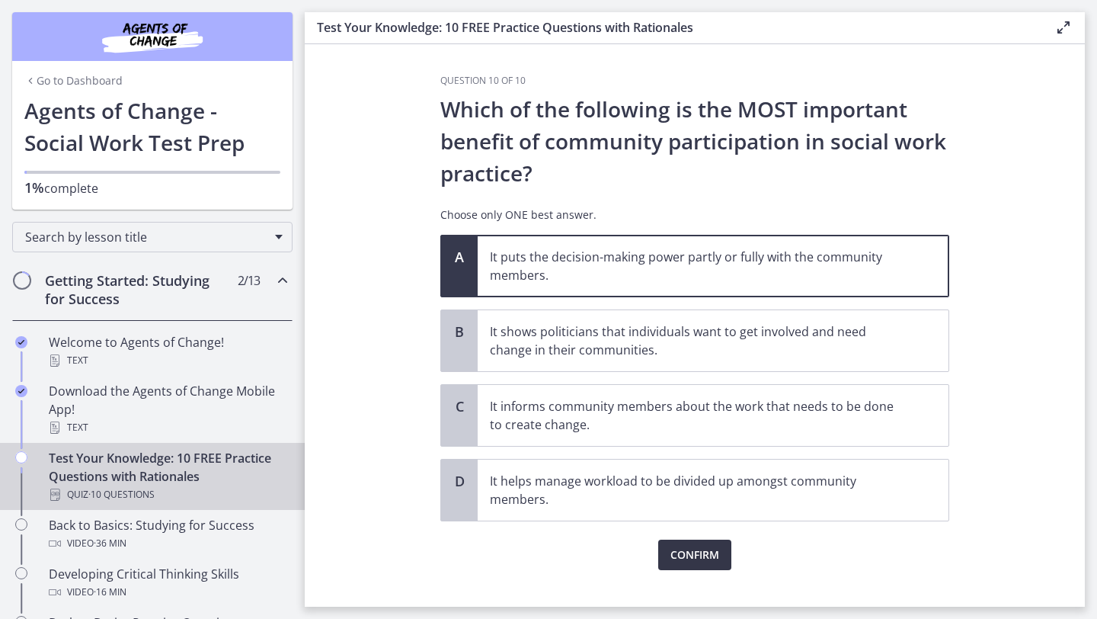
click at [678, 559] on span "Confirm" at bounding box center [695, 555] width 49 height 18
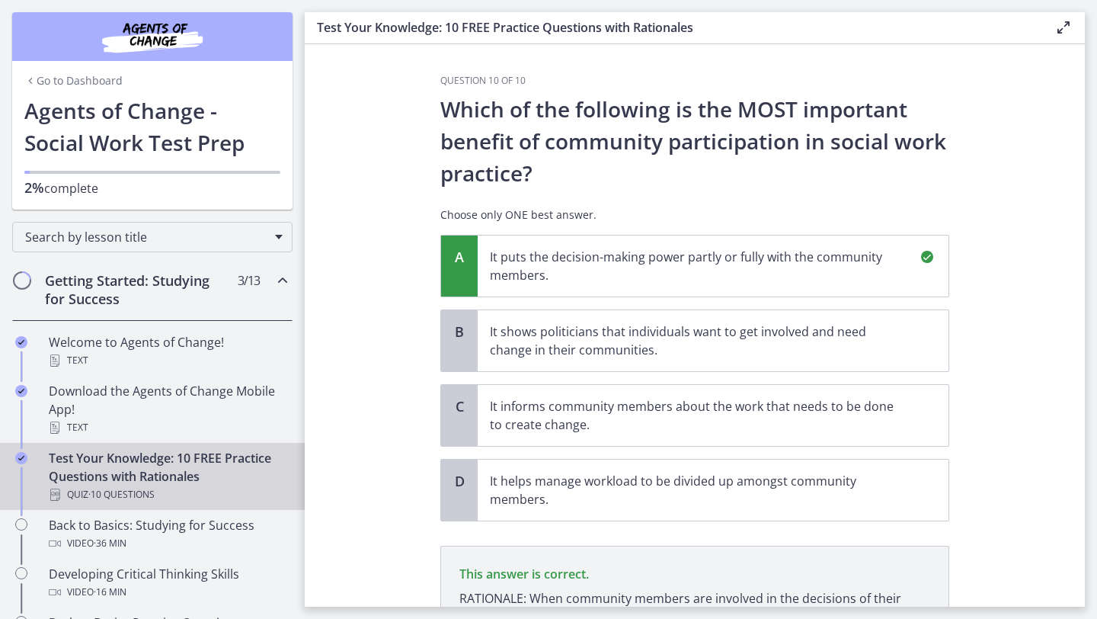
scroll to position [184, 0]
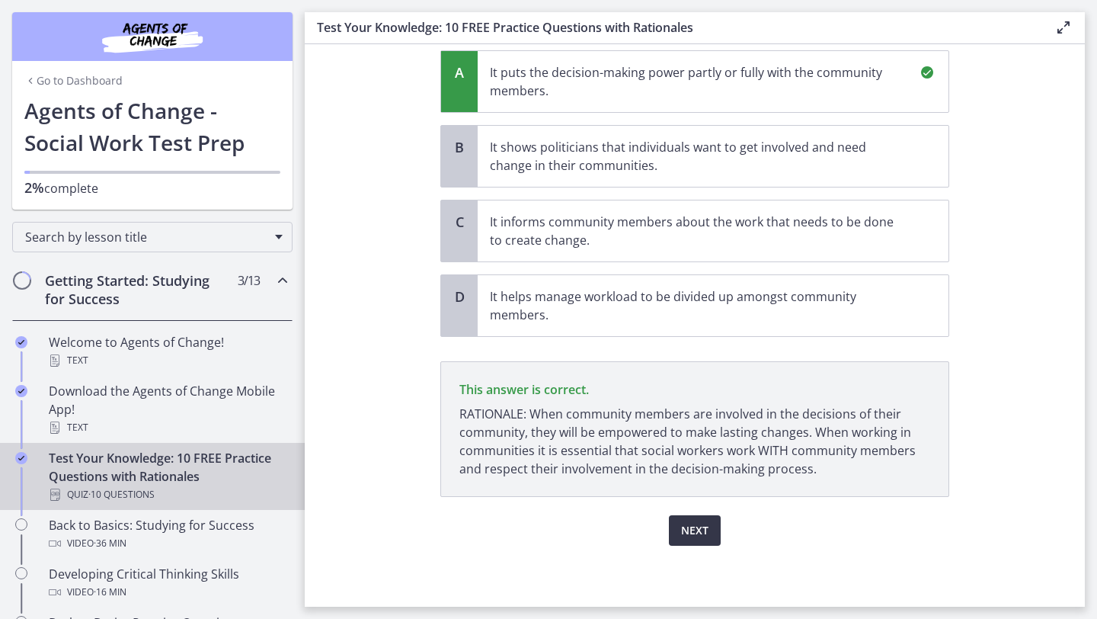
click at [689, 537] on span "Next" at bounding box center [694, 530] width 27 height 18
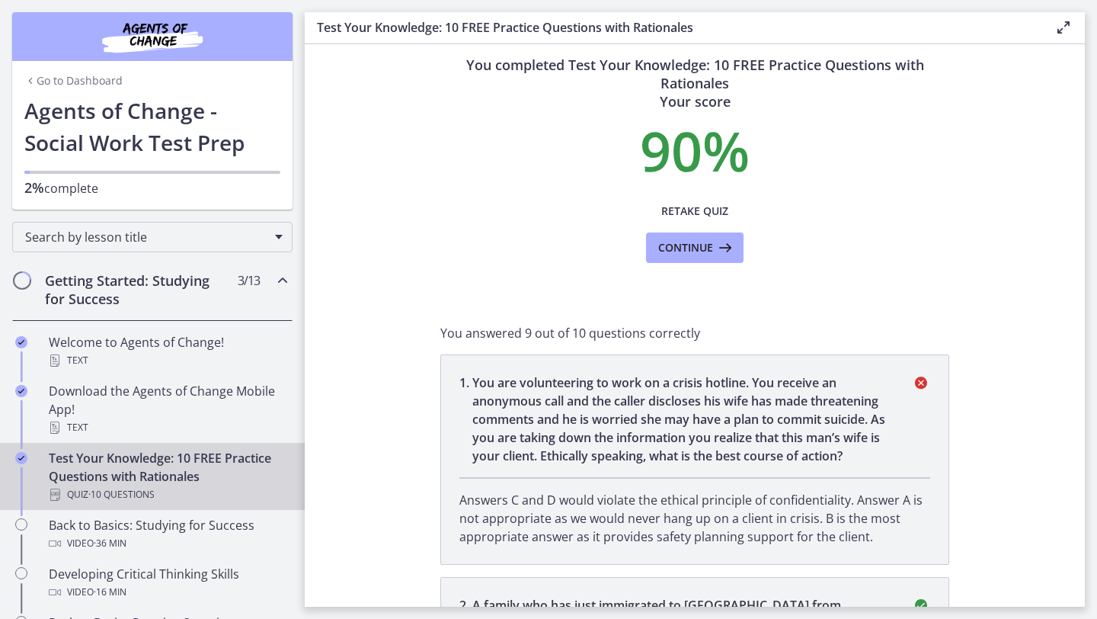
scroll to position [21, 0]
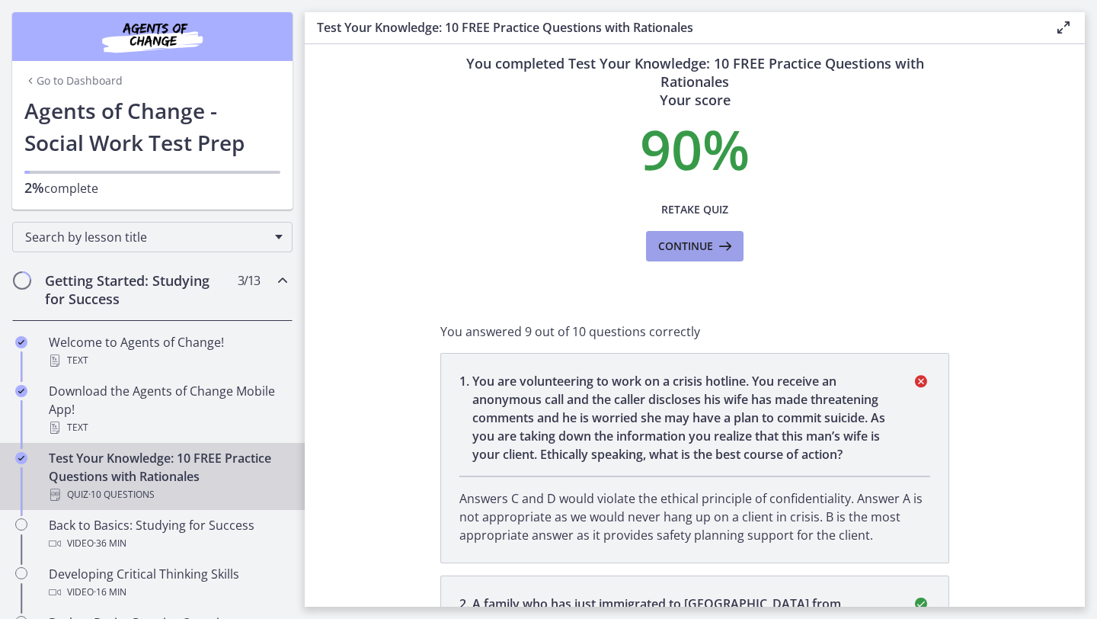
click at [710, 239] on span "Continue" at bounding box center [685, 246] width 55 height 18
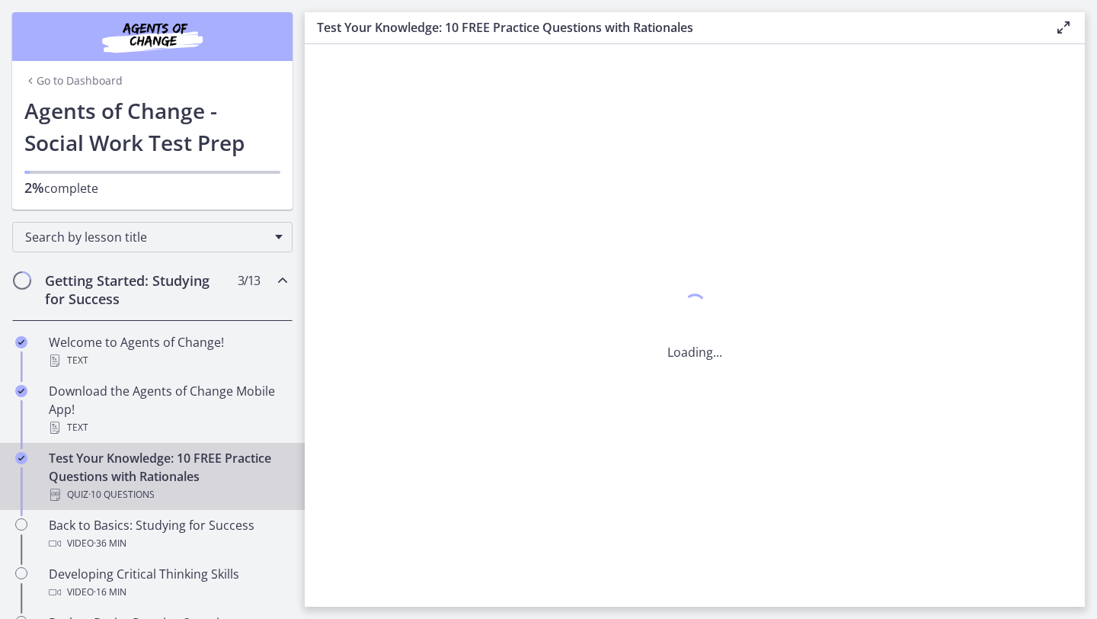
scroll to position [0, 0]
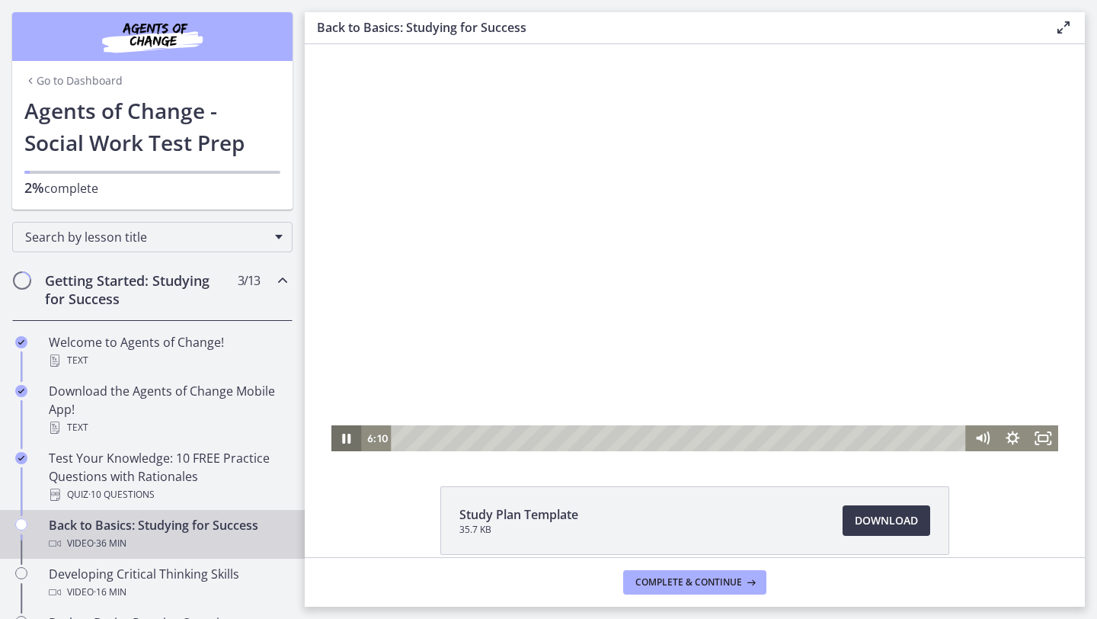
click at [342, 432] on icon "Pause" at bounding box center [346, 438] width 30 height 26
click at [342, 432] on icon "Play Video" at bounding box center [347, 438] width 30 height 26
click at [351, 432] on icon "Pause" at bounding box center [346, 438] width 37 height 31
click at [451, 245] on div at bounding box center [695, 247] width 728 height 407
click at [344, 433] on icon "Pause" at bounding box center [346, 438] width 30 height 26
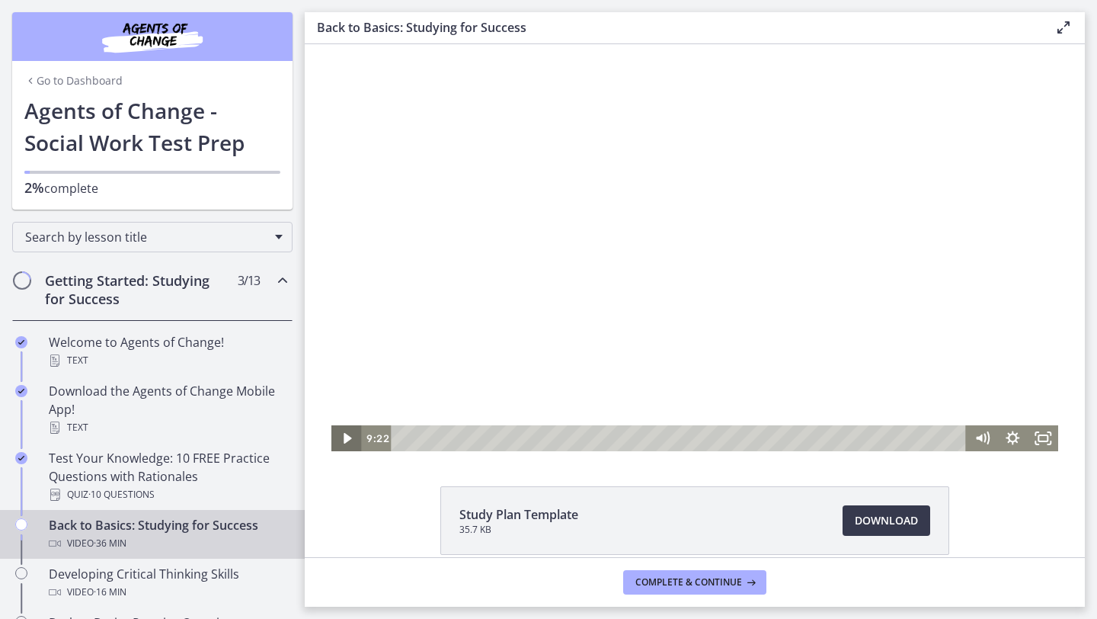
click at [344, 433] on icon "Play Video" at bounding box center [347, 438] width 30 height 26
click at [343, 431] on icon "Pause" at bounding box center [346, 438] width 37 height 31
click at [343, 431] on icon "Play Video" at bounding box center [347, 438] width 37 height 31
click at [343, 431] on icon "Pause" at bounding box center [346, 438] width 37 height 31
click at [343, 431] on icon "Play Video" at bounding box center [347, 438] width 37 height 31
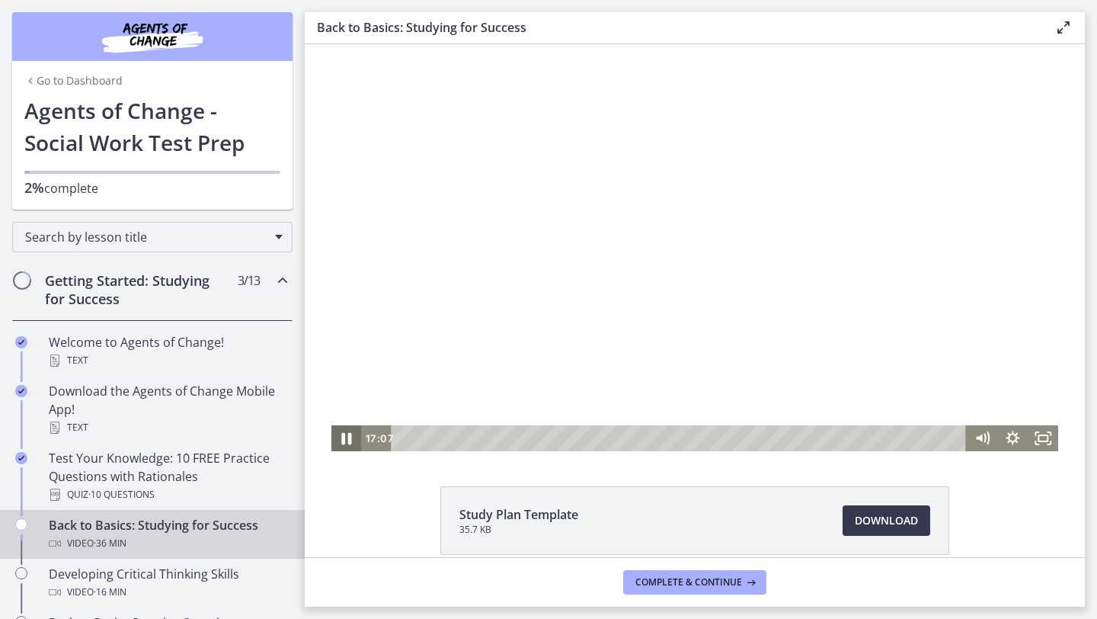
click at [345, 434] on icon "Pause" at bounding box center [347, 439] width 10 height 12
click at [345, 434] on icon "Play Video" at bounding box center [347, 438] width 9 height 13
click at [345, 440] on icon "Pause" at bounding box center [347, 439] width 8 height 10
click at [345, 440] on icon "Play Video" at bounding box center [348, 438] width 8 height 11
click at [345, 437] on icon "Play Video" at bounding box center [348, 438] width 8 height 11
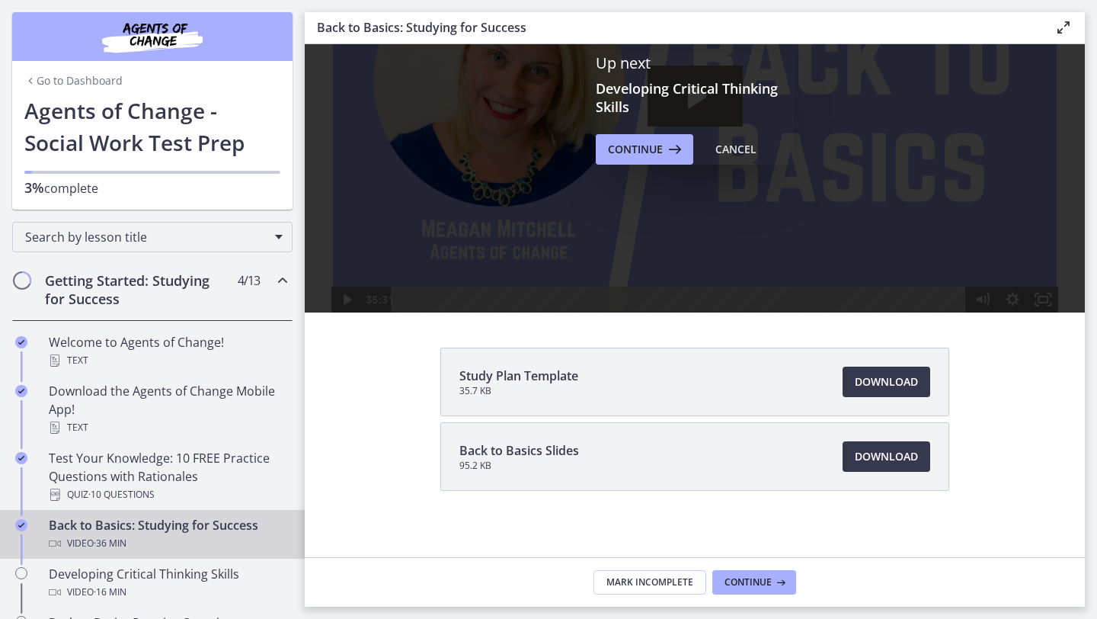
scroll to position [142, 0]
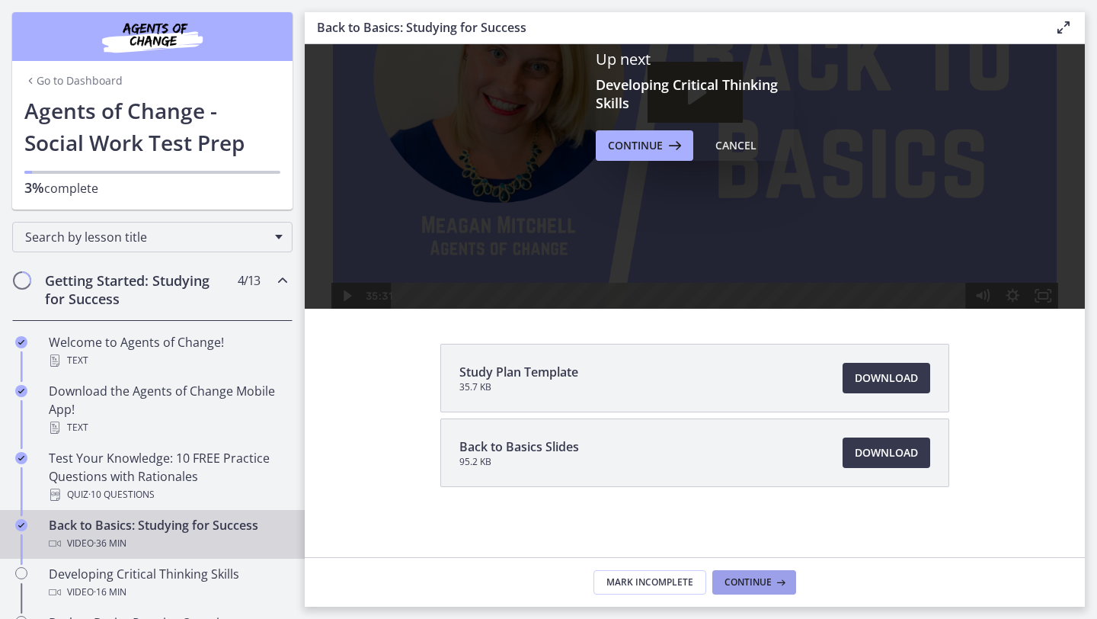
click at [760, 582] on span "Continue" at bounding box center [748, 582] width 47 height 12
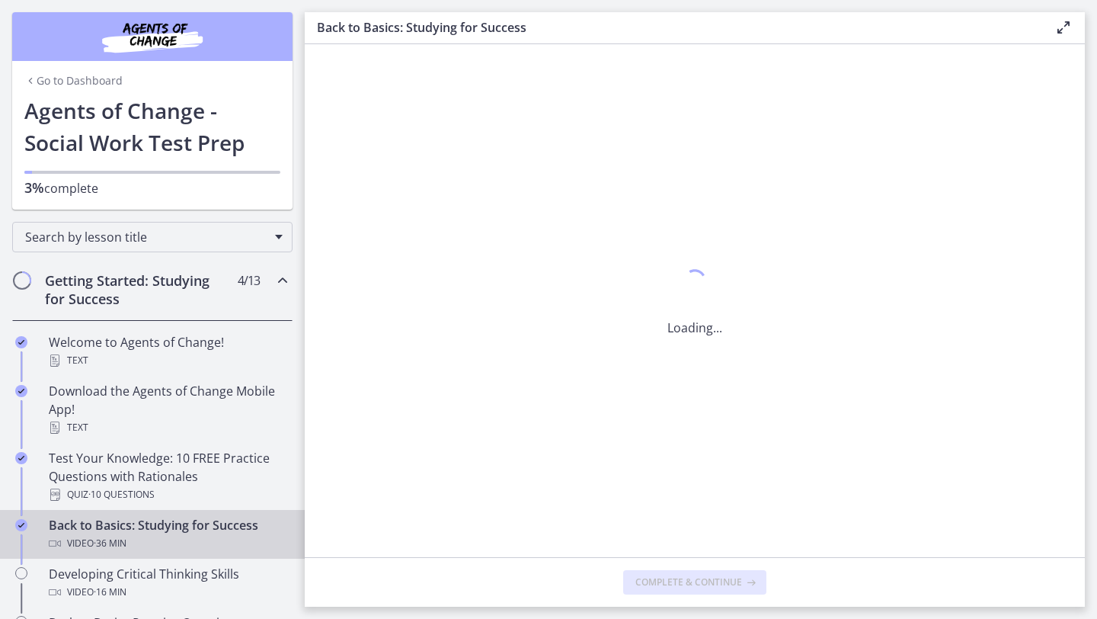
scroll to position [0, 0]
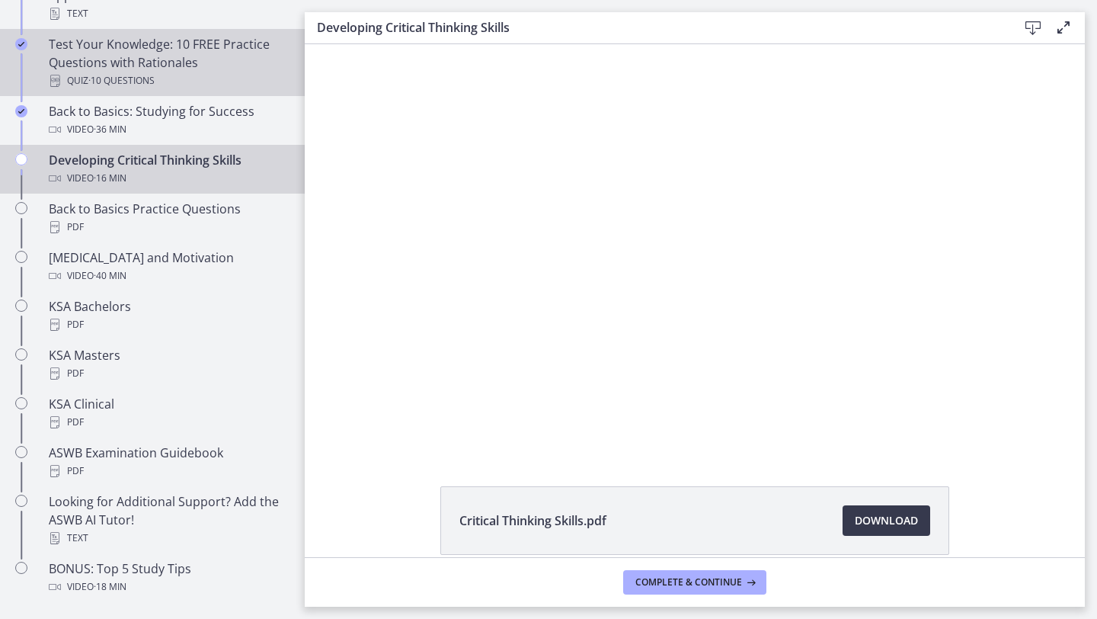
scroll to position [421, 0]
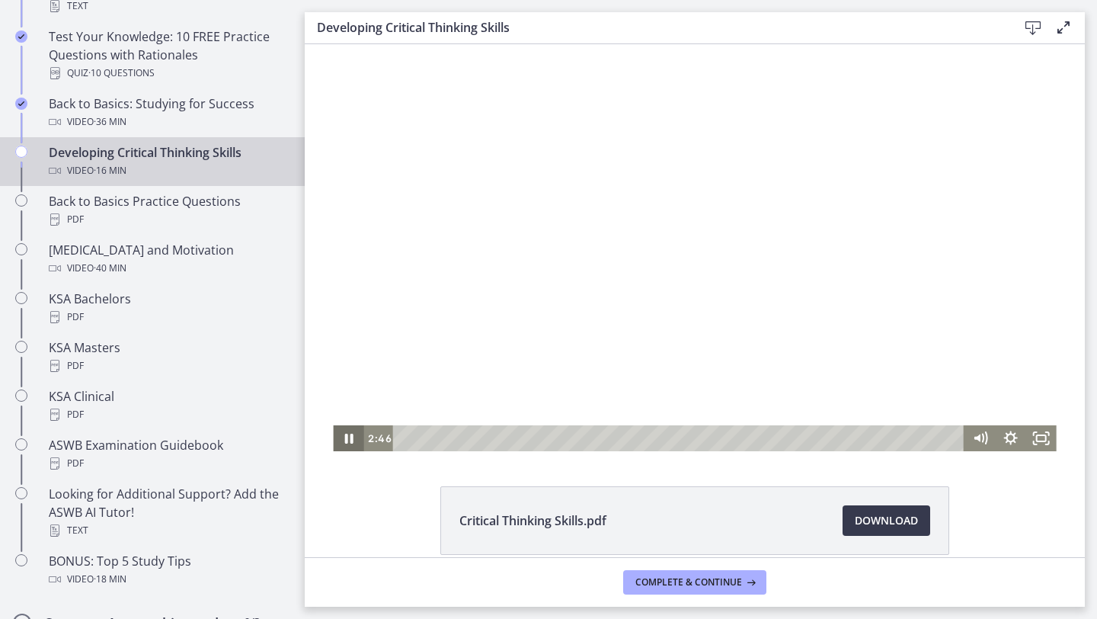
click at [348, 439] on icon "Pause" at bounding box center [348, 438] width 30 height 26
click at [343, 440] on icon "Play Video" at bounding box center [349, 438] width 37 height 31
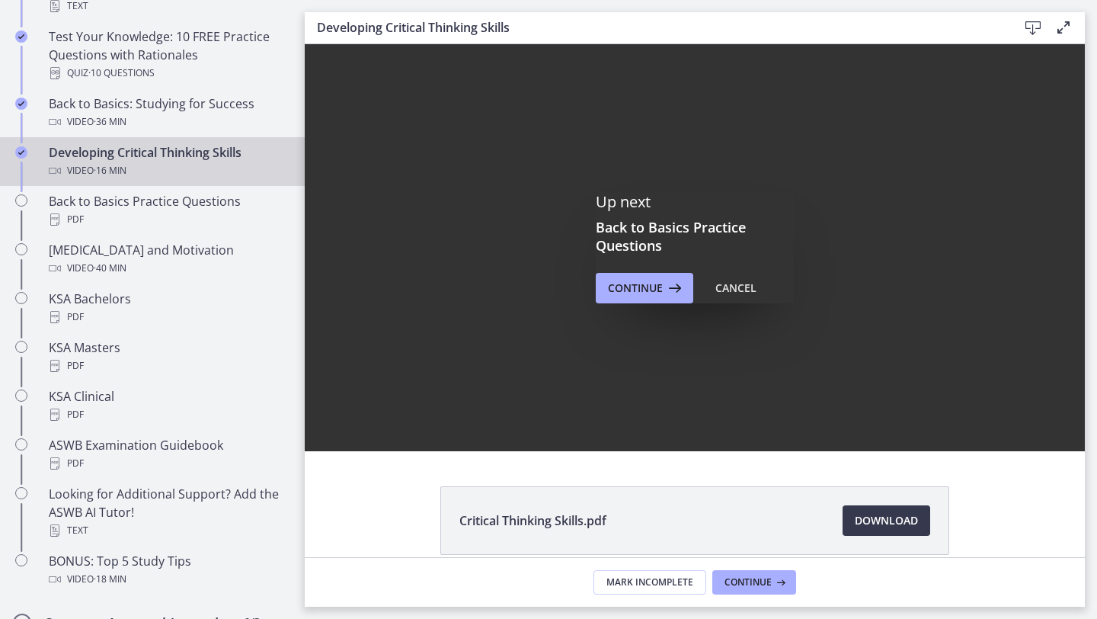
scroll to position [0, 0]
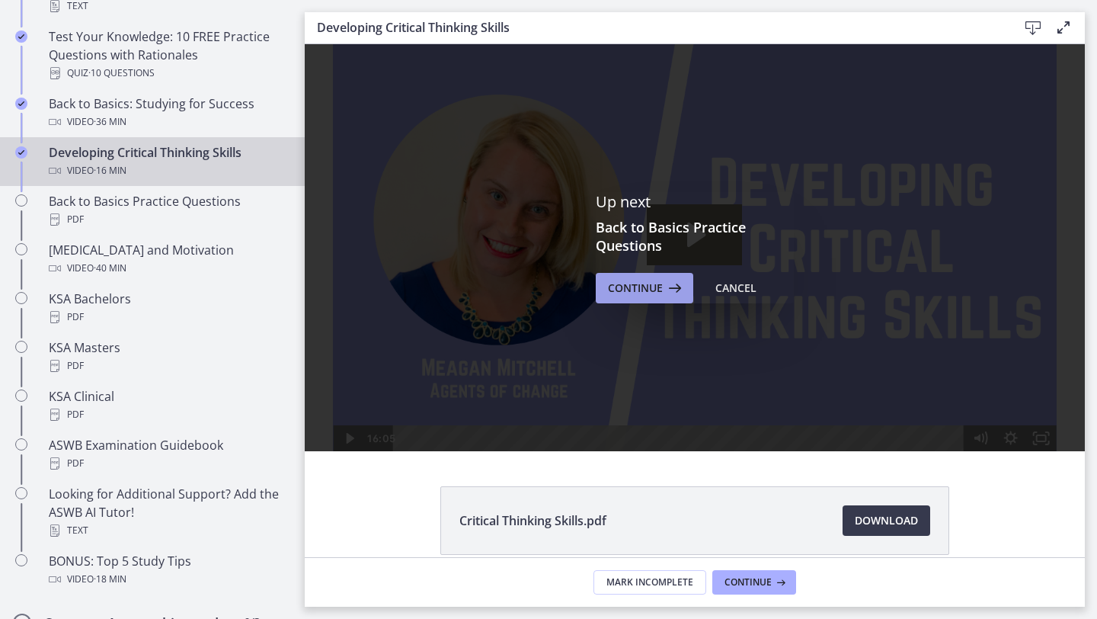
click at [634, 290] on span "Continue" at bounding box center [635, 288] width 55 height 18
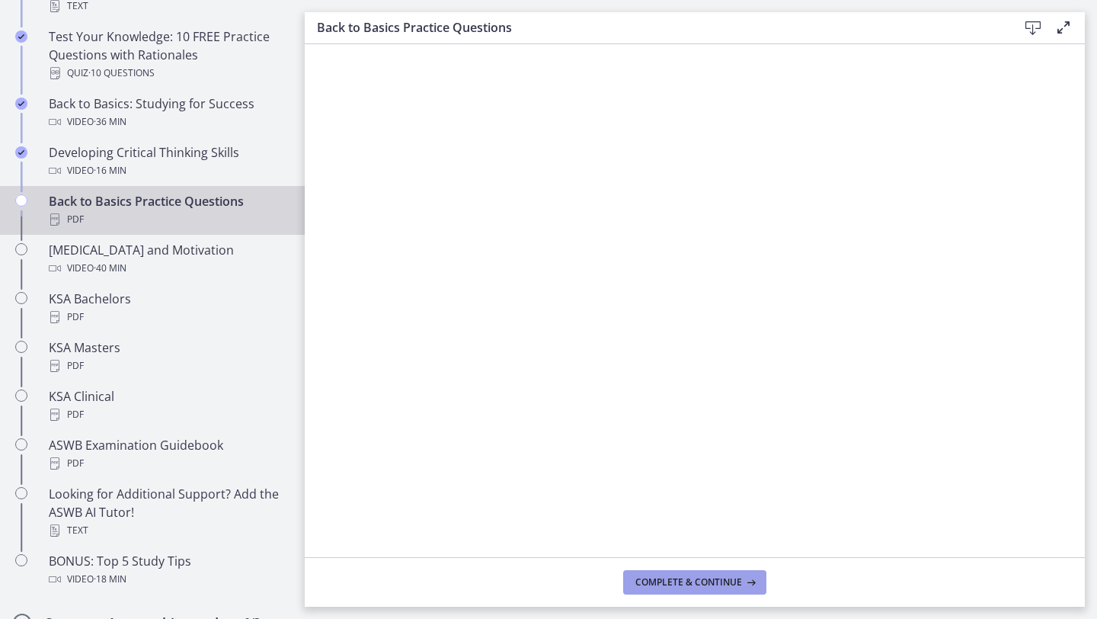
click at [672, 580] on span "Complete & continue" at bounding box center [688, 582] width 107 height 12
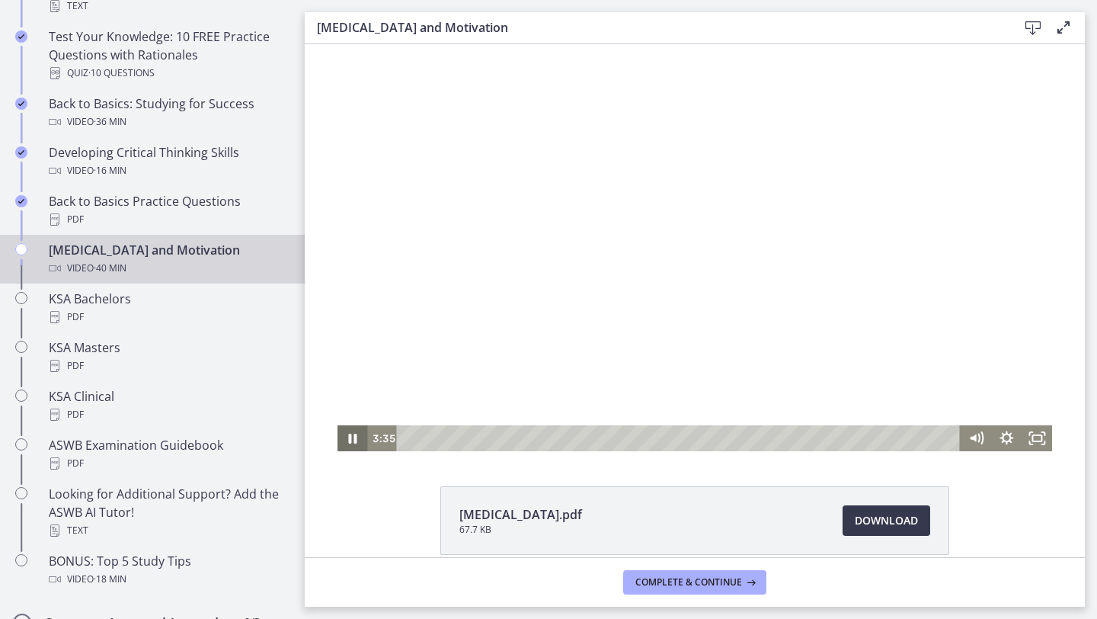
click at [352, 437] on icon "Pause" at bounding box center [353, 438] width 30 height 26
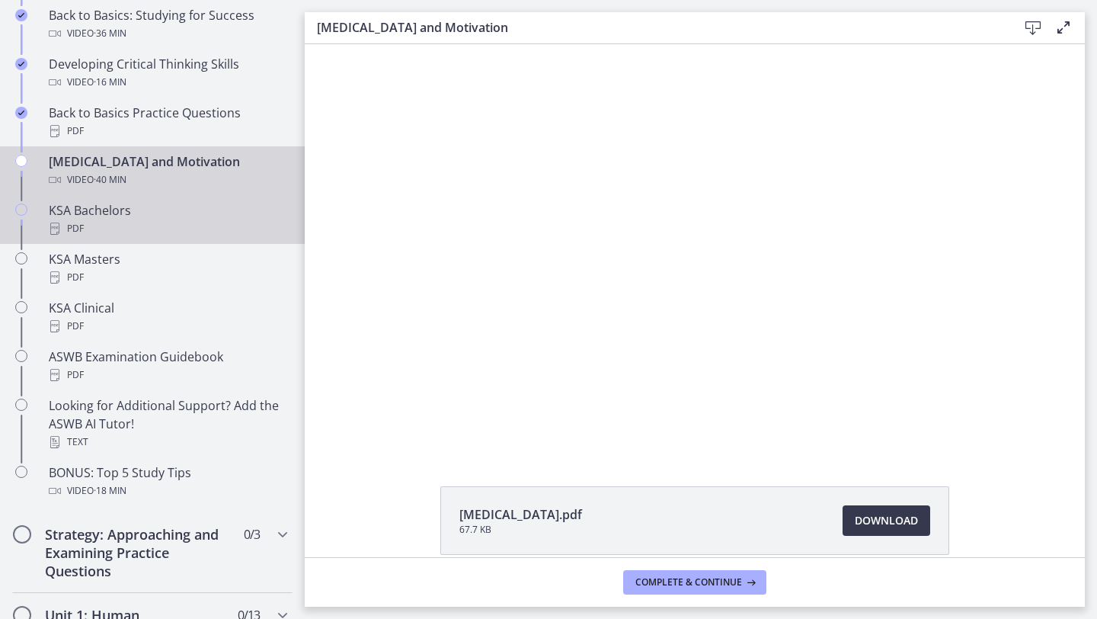
scroll to position [512, 0]
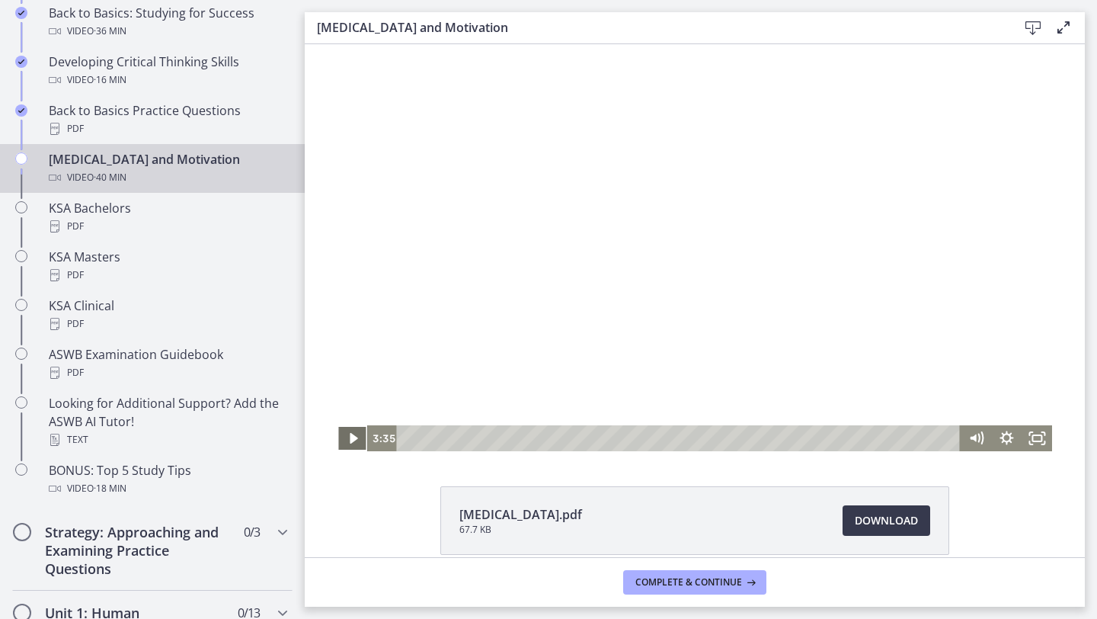
click at [353, 434] on icon "Play Video" at bounding box center [354, 438] width 8 height 11
click at [348, 441] on icon "Pause" at bounding box center [353, 438] width 37 height 31
click at [348, 441] on icon "Play Video" at bounding box center [353, 438] width 30 height 26
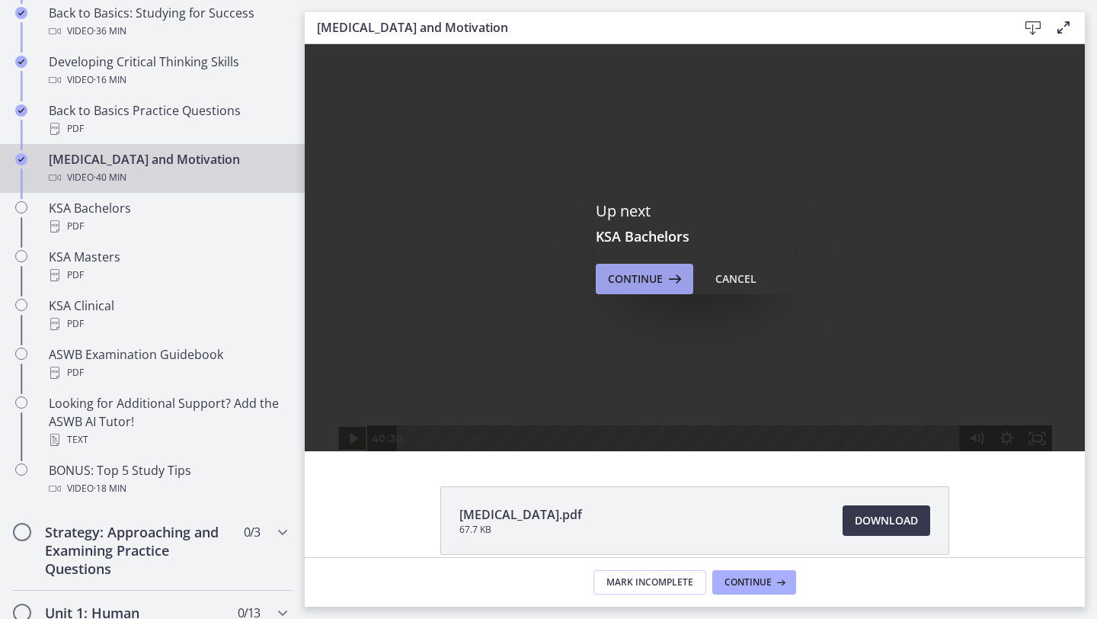
click at [646, 286] on span "Continue" at bounding box center [635, 279] width 55 height 18
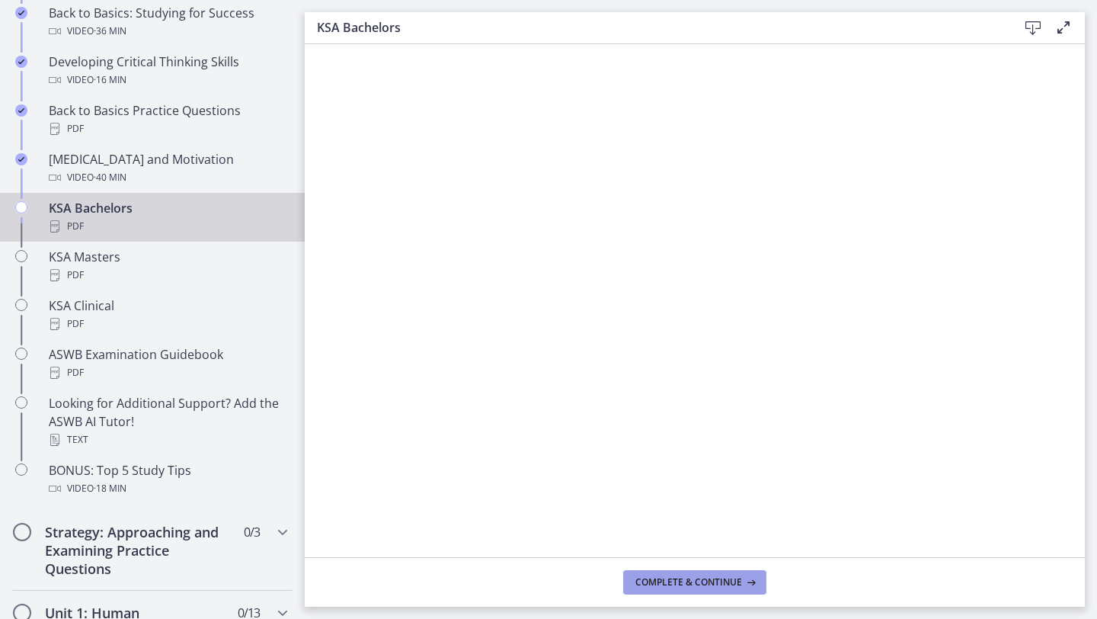
click at [658, 579] on span "Complete & continue" at bounding box center [688, 582] width 107 height 12
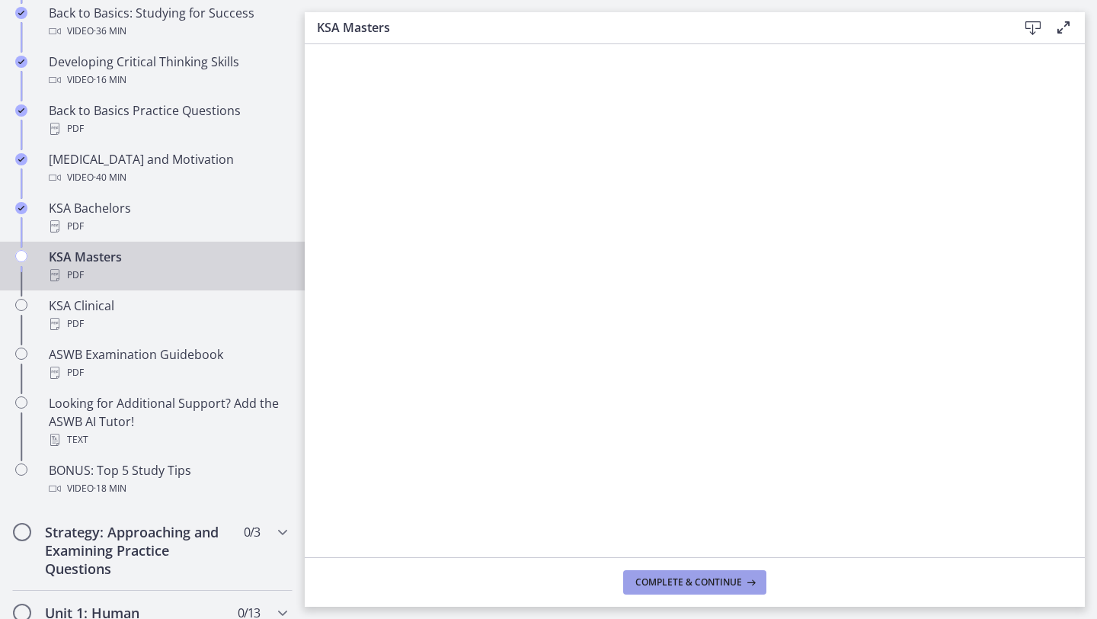
click at [670, 587] on span "Complete & continue" at bounding box center [688, 582] width 107 height 12
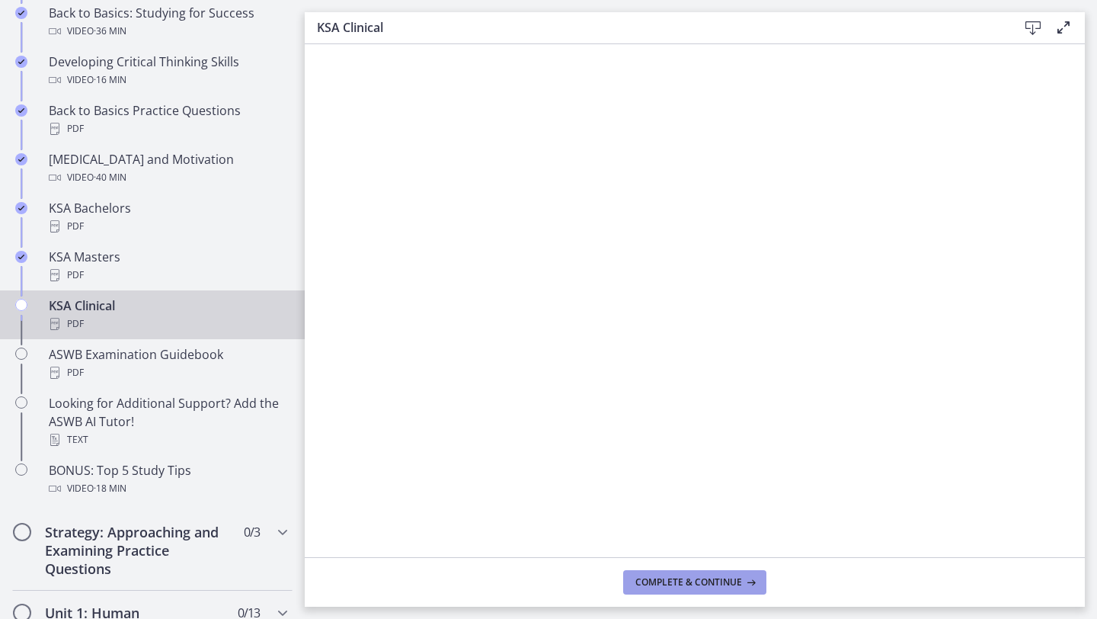
click at [670, 587] on span "Complete & continue" at bounding box center [688, 582] width 107 height 12
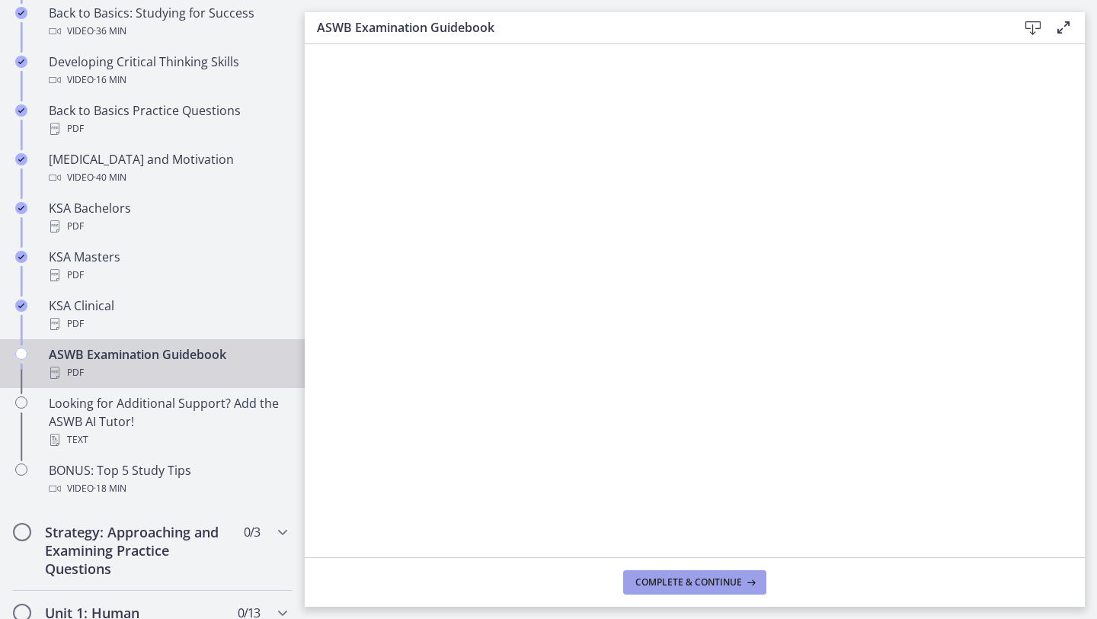
click at [664, 577] on span "Complete & continue" at bounding box center [688, 582] width 107 height 12
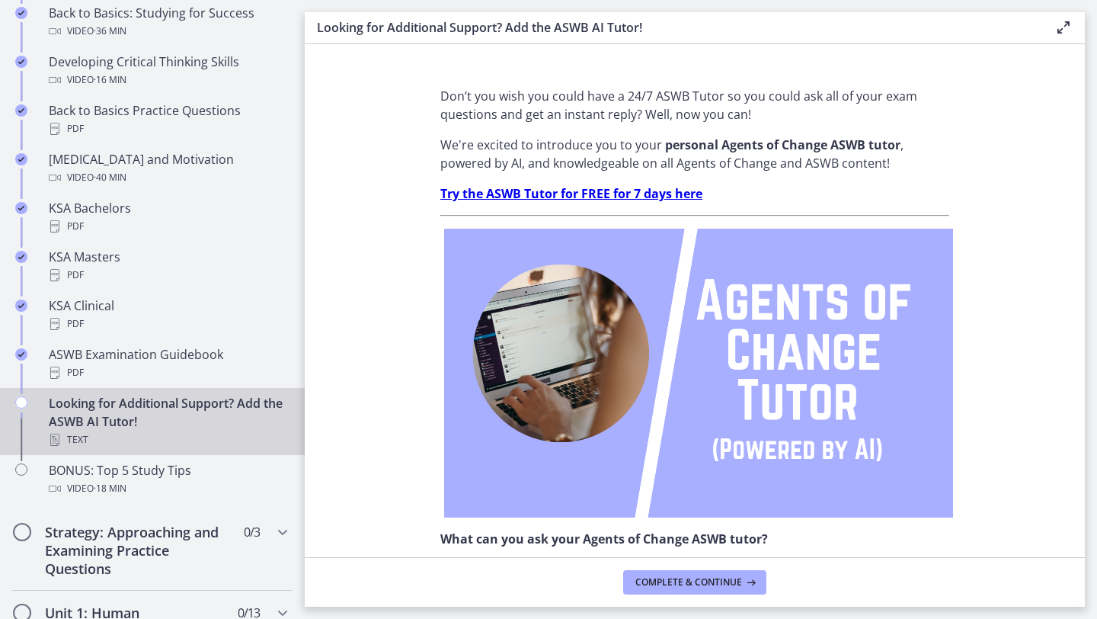
click at [589, 194] on strong "Try the ASWB Tutor for FREE for 7 days here" at bounding box center [571, 193] width 262 height 17
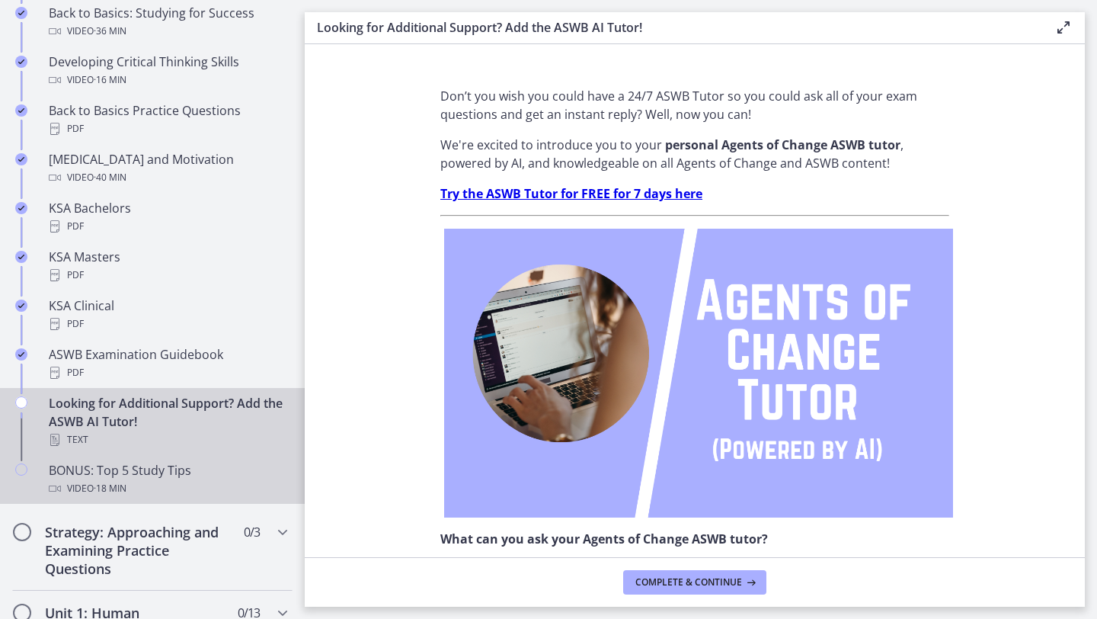
click at [186, 487] on div "Video · 18 min" at bounding box center [168, 488] width 238 height 18
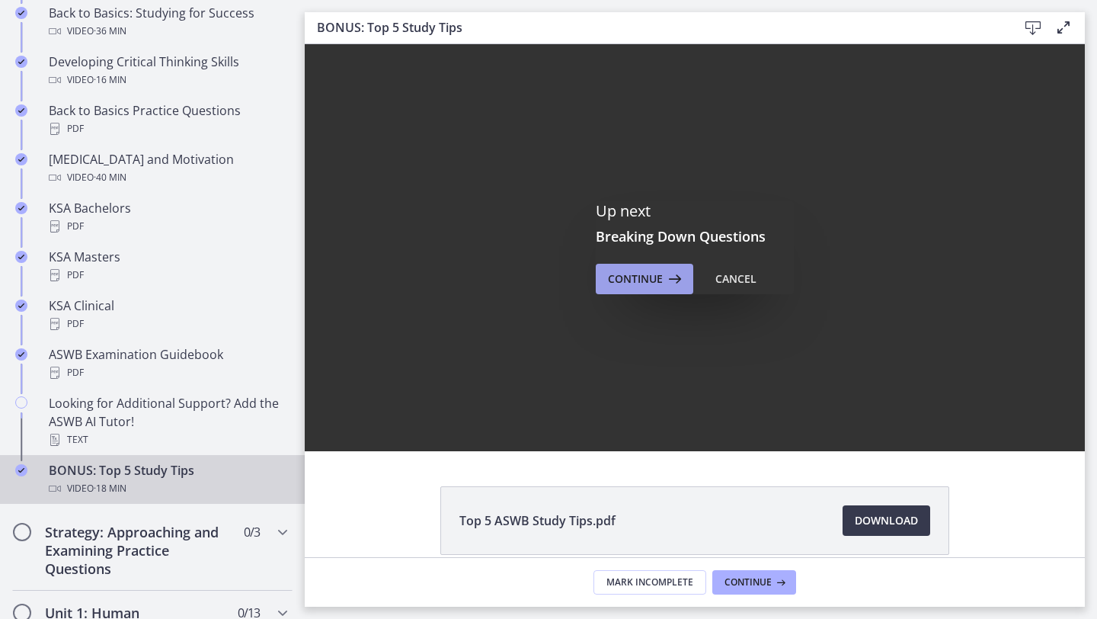
click at [623, 279] on span "Continue" at bounding box center [635, 279] width 55 height 18
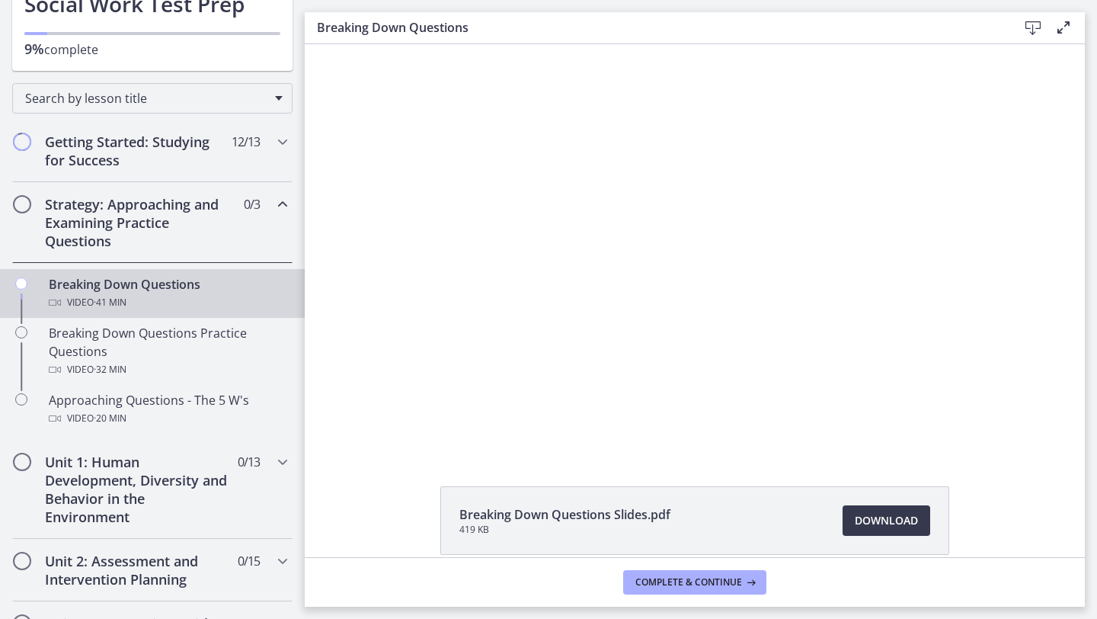
scroll to position [149, 0]
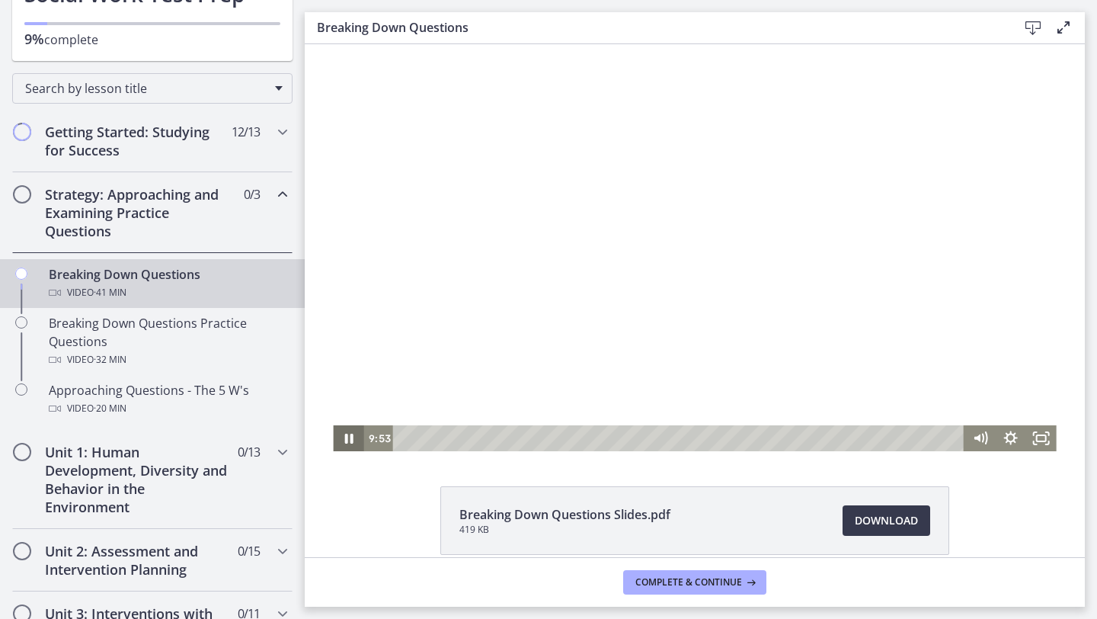
click at [344, 442] on icon "Pause" at bounding box center [348, 439] width 8 height 10
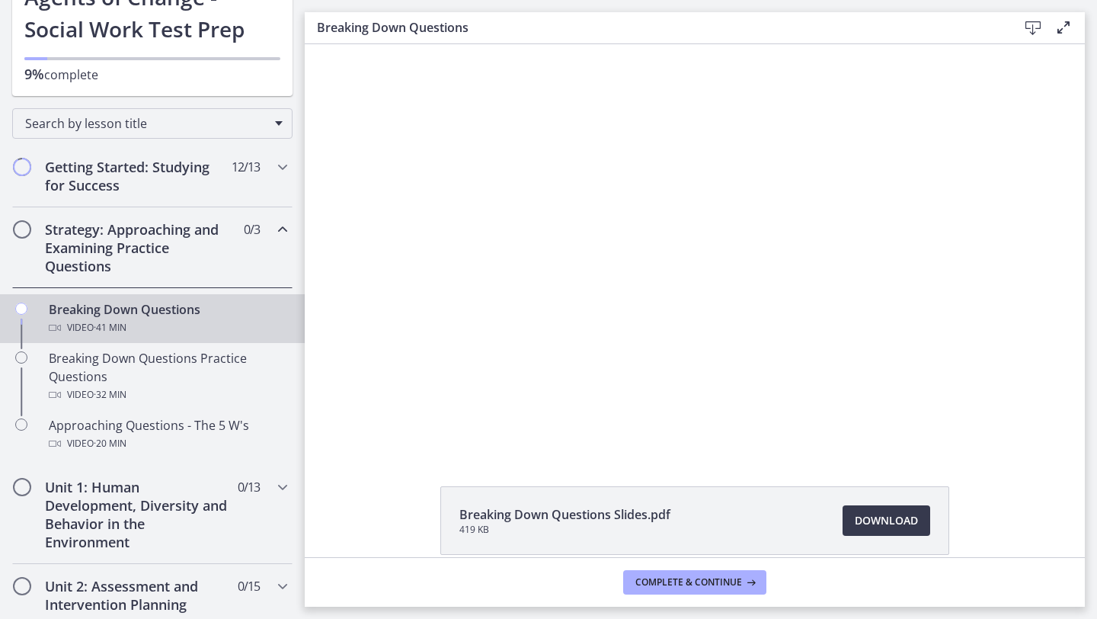
scroll to position [118, 0]
